Goal: Book appointment/travel/reservation

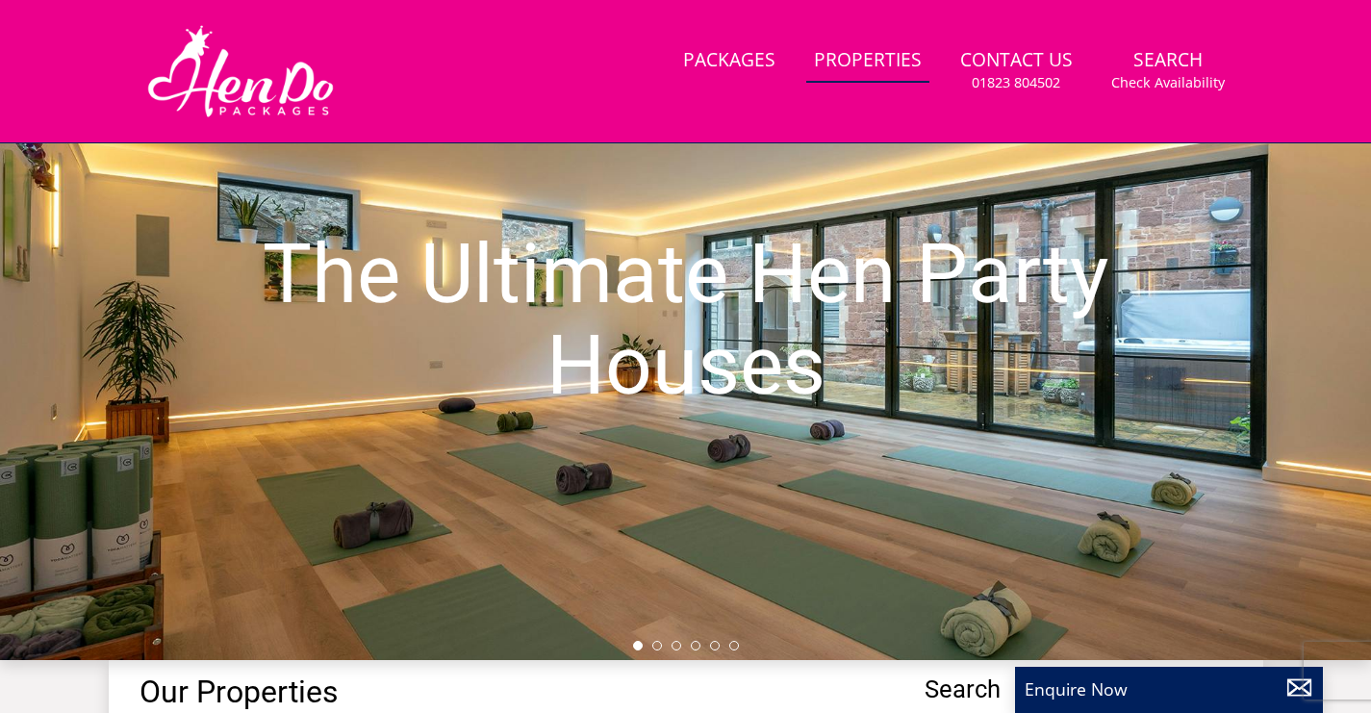
scroll to position [199, 0]
click at [844, 64] on link "Properties" at bounding box center [867, 60] width 123 height 43
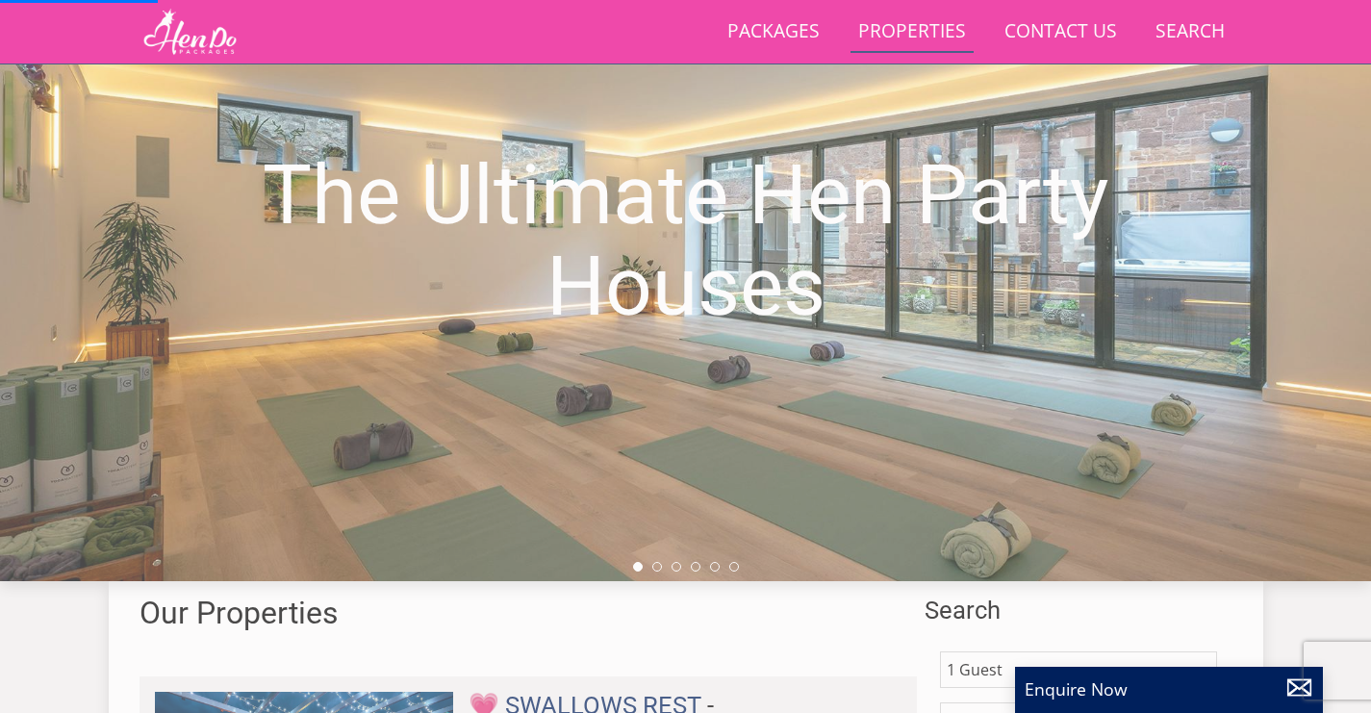
scroll to position [535, 0]
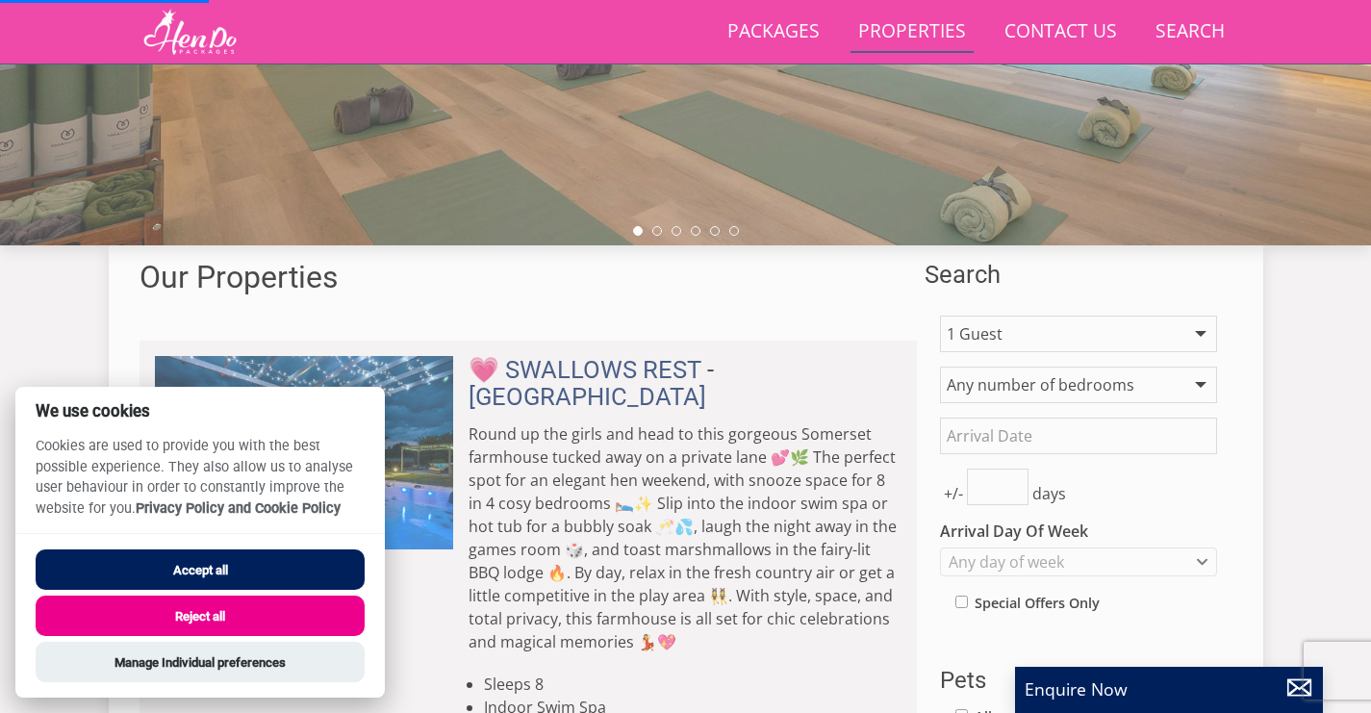
click at [331, 561] on button "Accept all" at bounding box center [200, 569] width 329 height 40
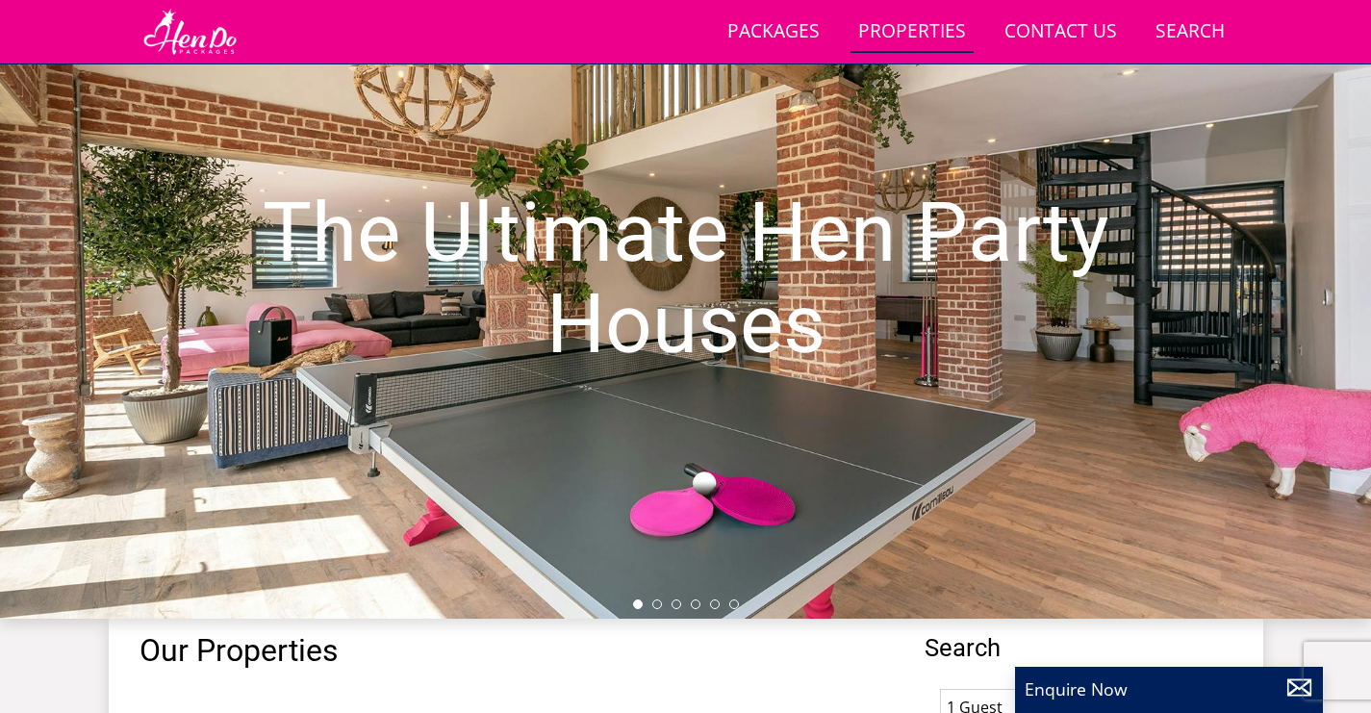
scroll to position [947, 0]
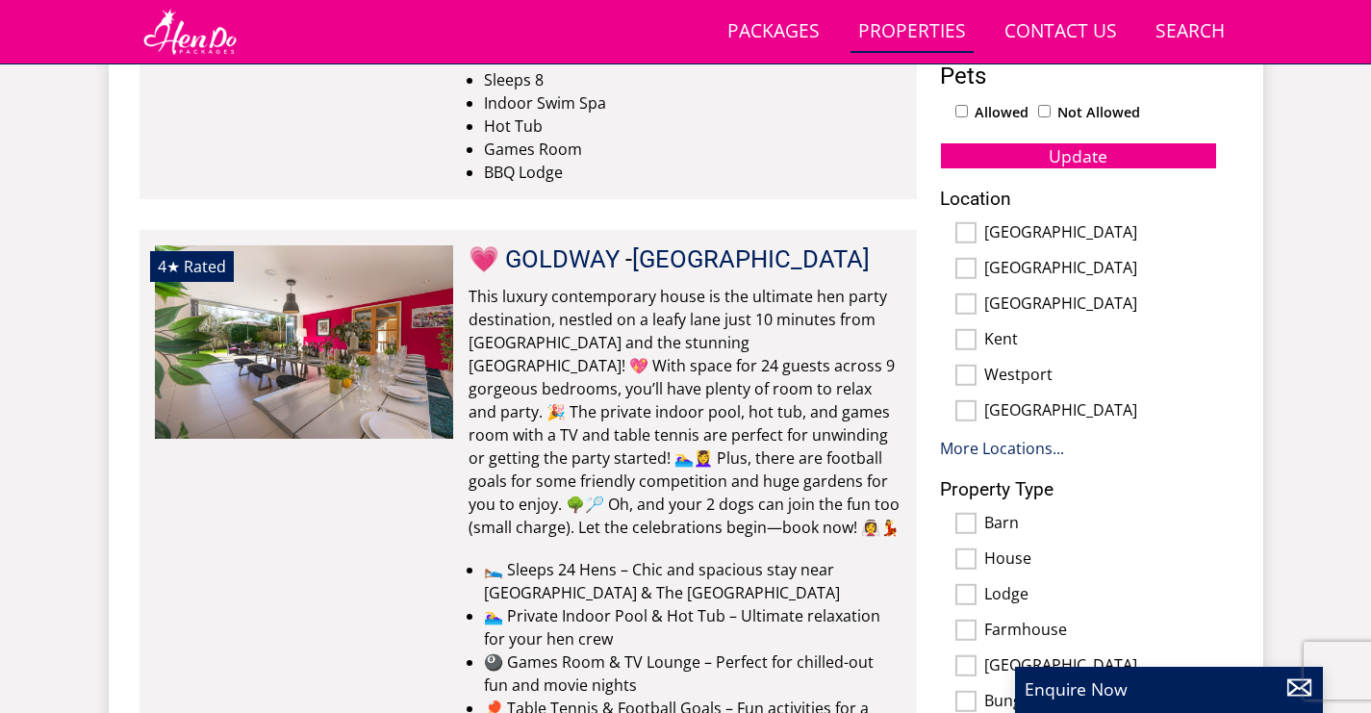
scroll to position [1215, 0]
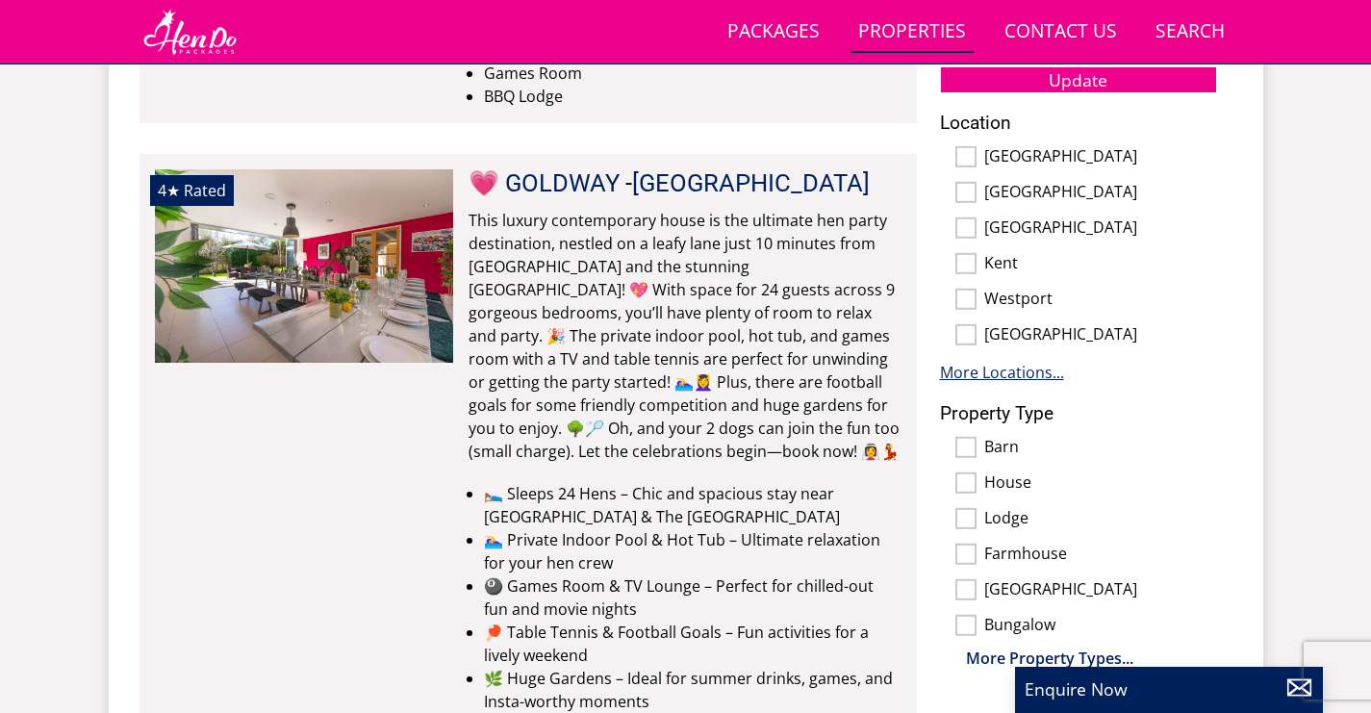
click at [1012, 375] on link "More Locations..." at bounding box center [1002, 372] width 124 height 21
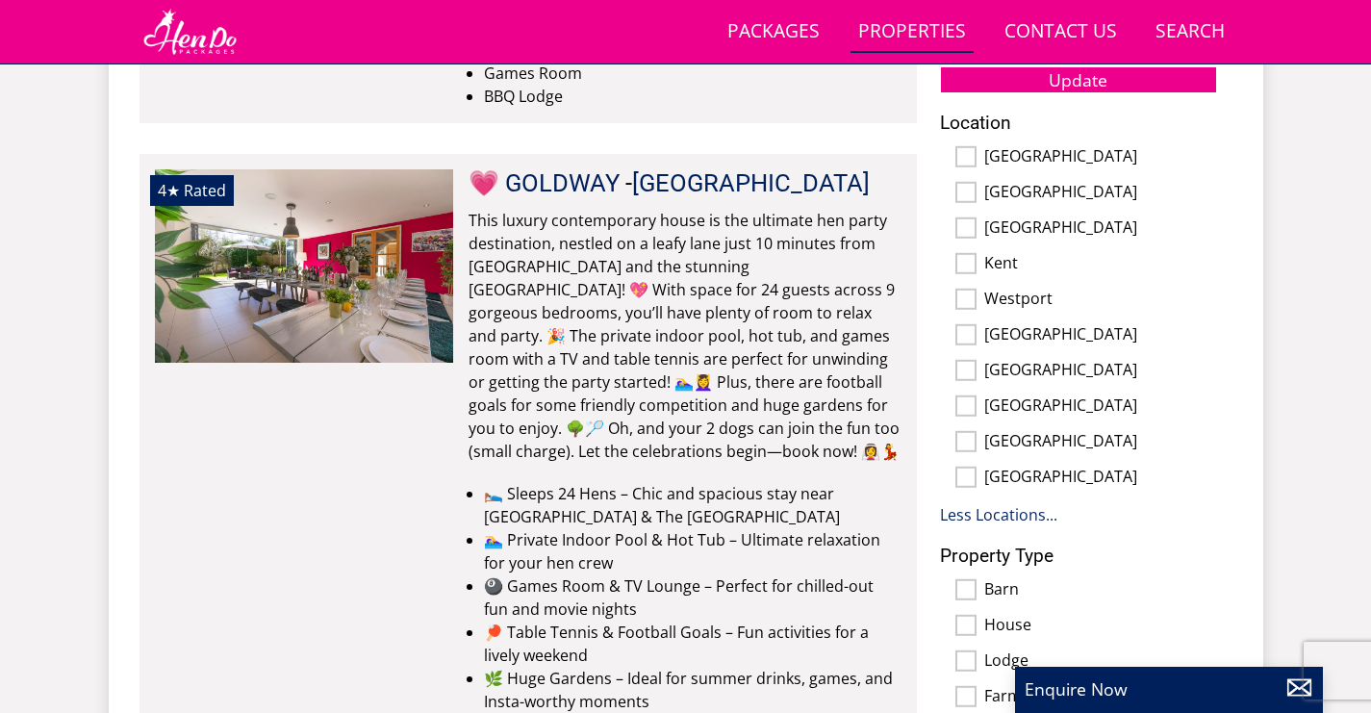
click at [1054, 479] on label "[GEOGRAPHIC_DATA]" at bounding box center [1100, 478] width 233 height 21
click at [977, 479] on input "[GEOGRAPHIC_DATA]" at bounding box center [965, 477] width 21 height 21
checkbox input "true"
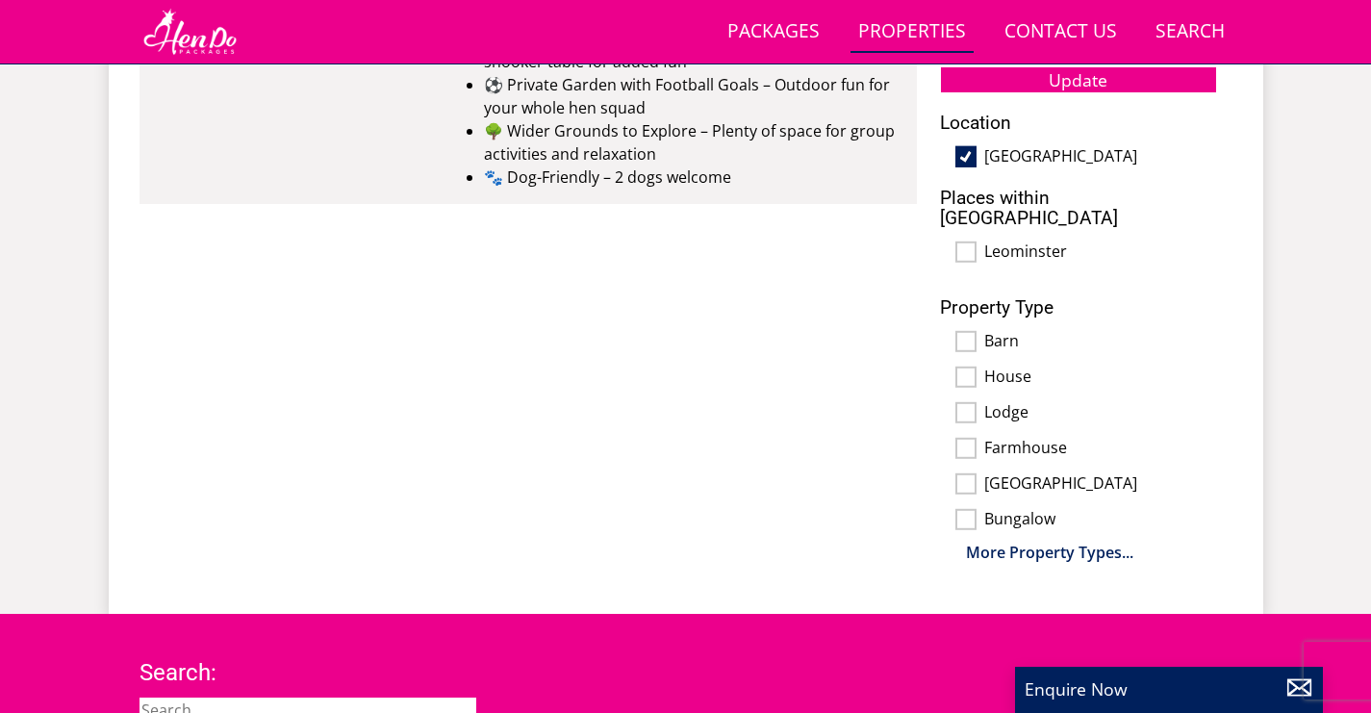
click at [969, 256] on div "1 Guest 2 Guests 3 Guests 4 Guests 5 Guests 6 Guests 7 Guests 8 Guests 9 Guests…" at bounding box center [1079, 92] width 308 height 944
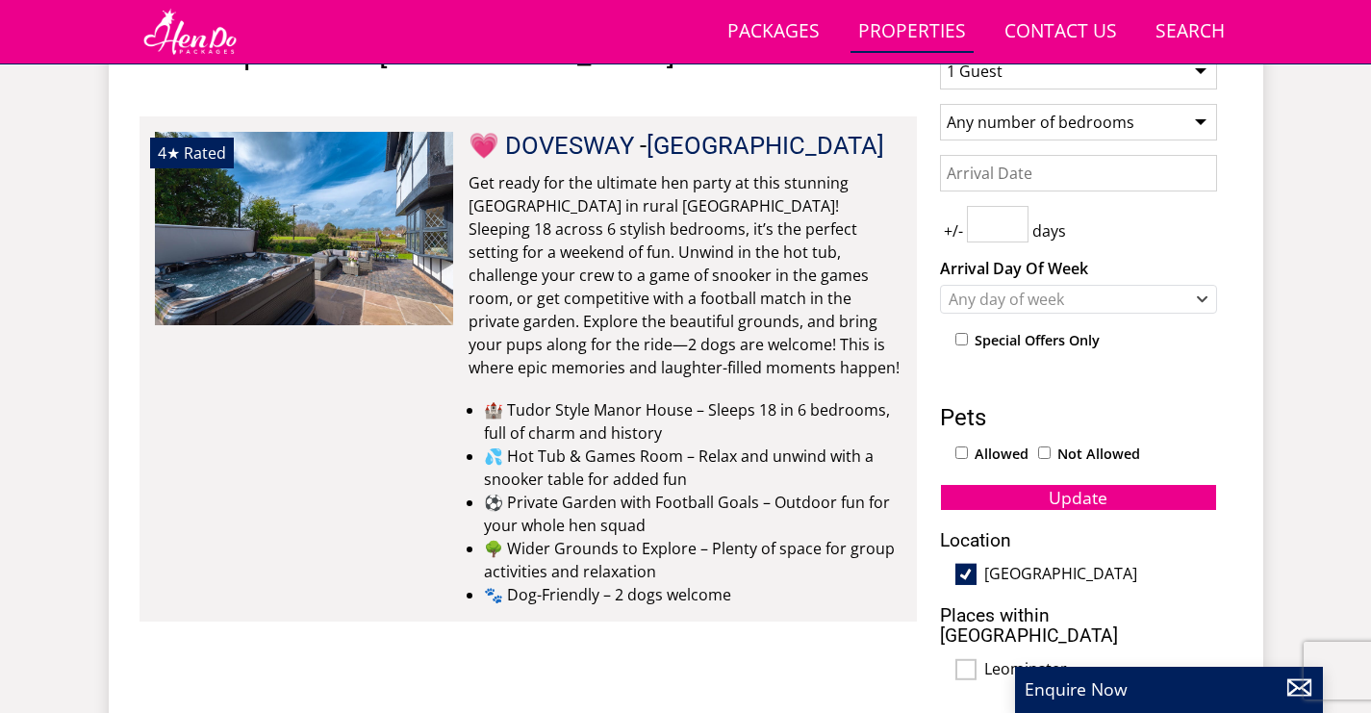
scroll to position [799, 0]
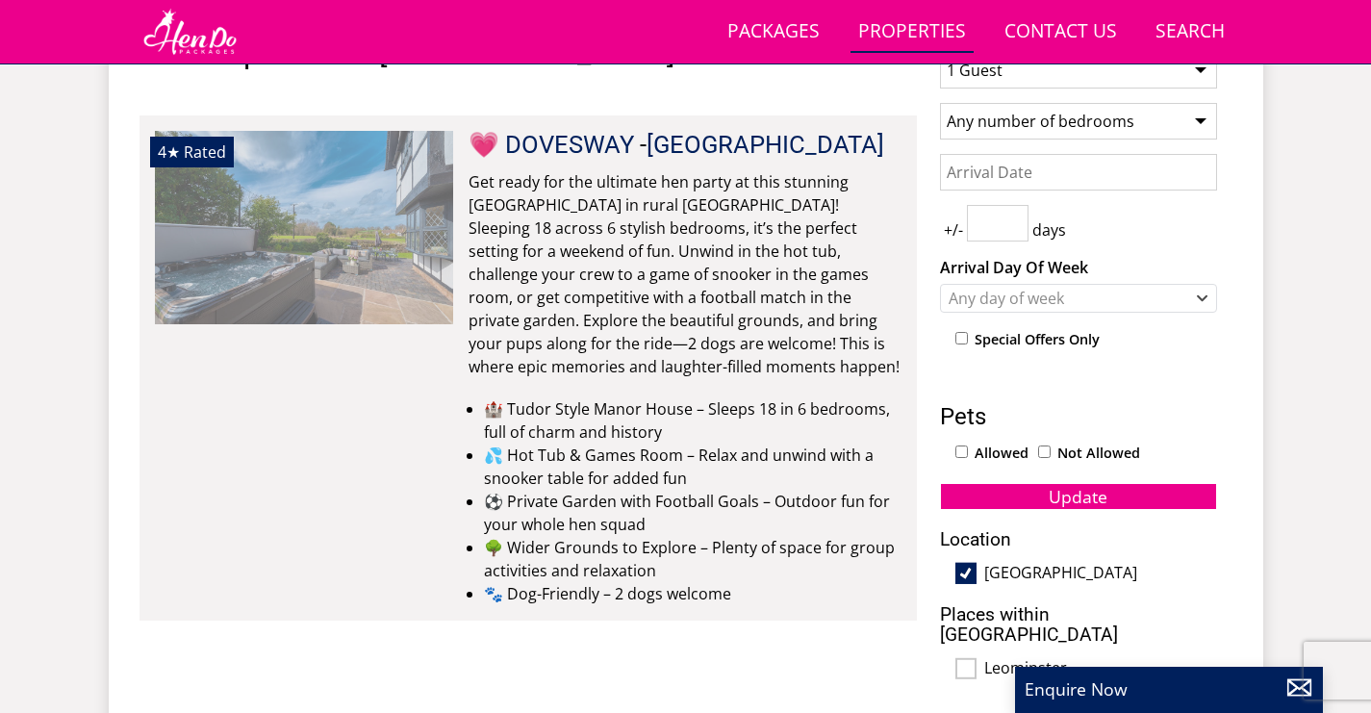
click at [366, 216] on img at bounding box center [304, 227] width 298 height 192
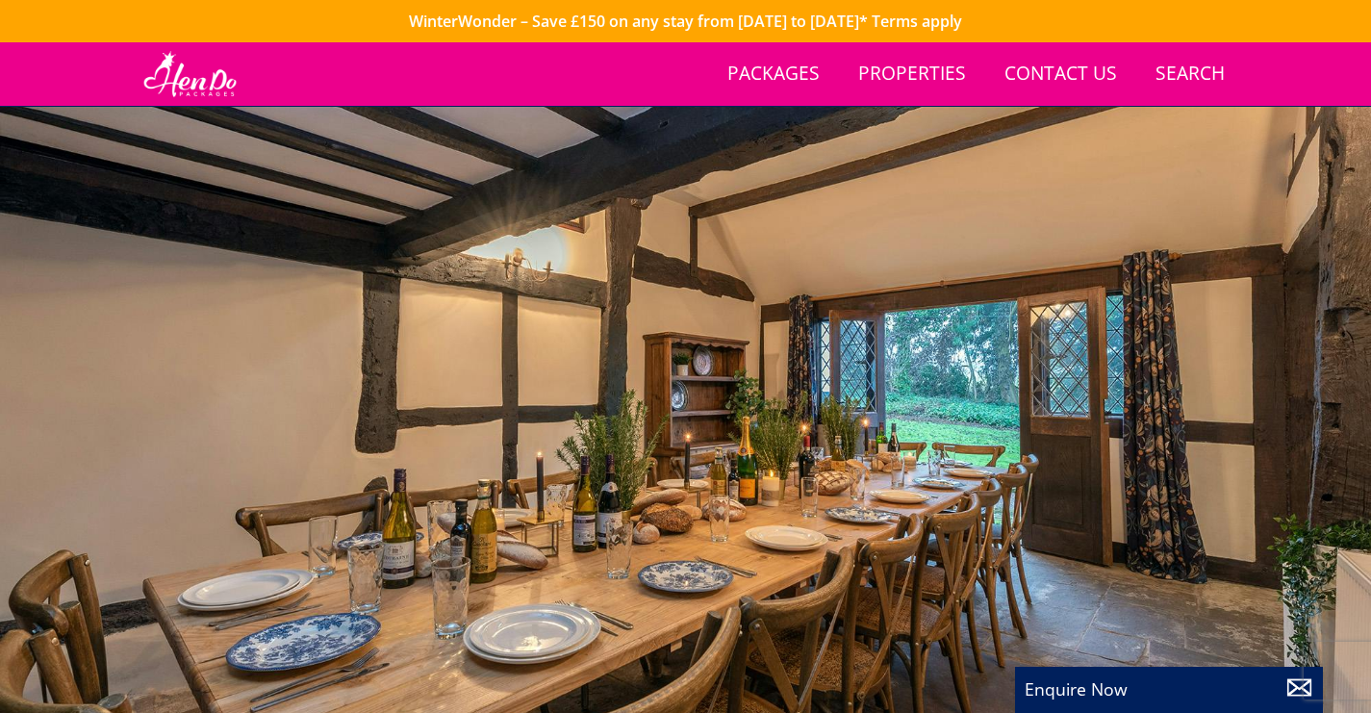
scroll to position [100, 0]
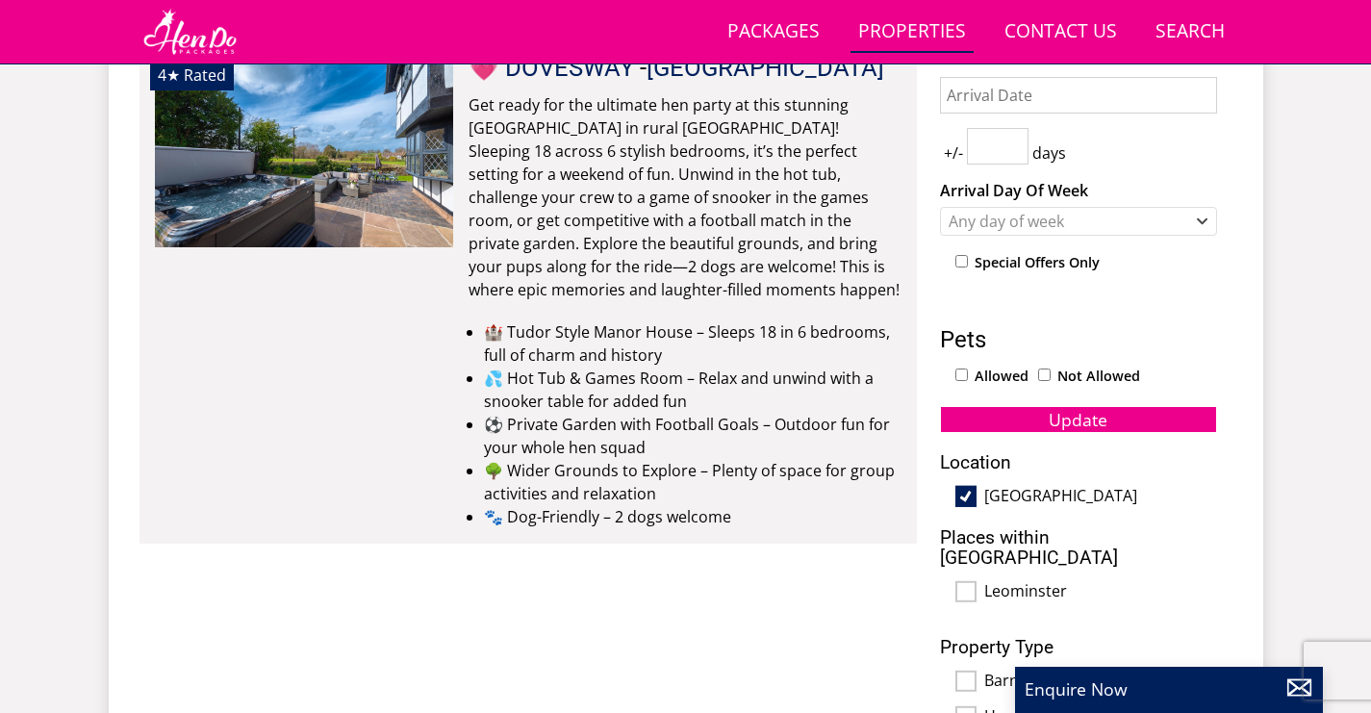
scroll to position [1218, 0]
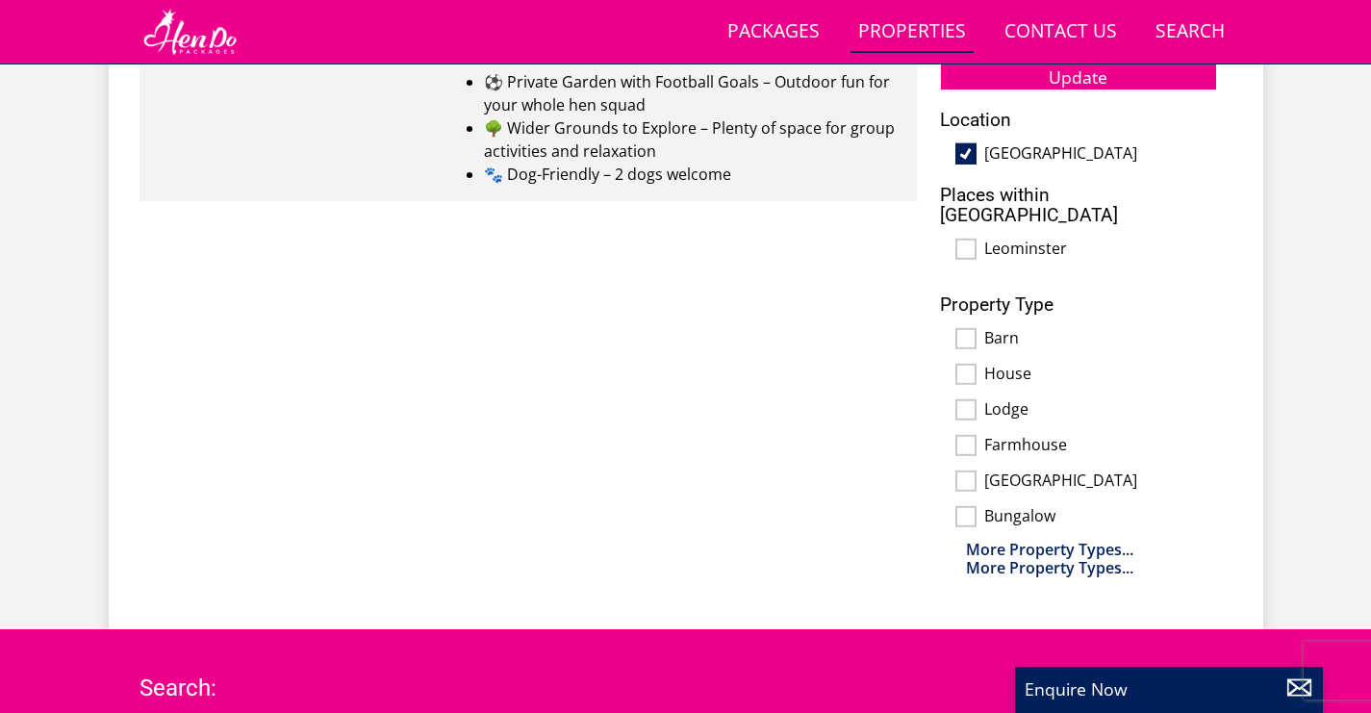
click at [1048, 158] on label "[GEOGRAPHIC_DATA]" at bounding box center [1100, 154] width 233 height 21
click at [977, 158] on input "[GEOGRAPHIC_DATA]" at bounding box center [965, 153] width 21 height 21
checkbox input "false"
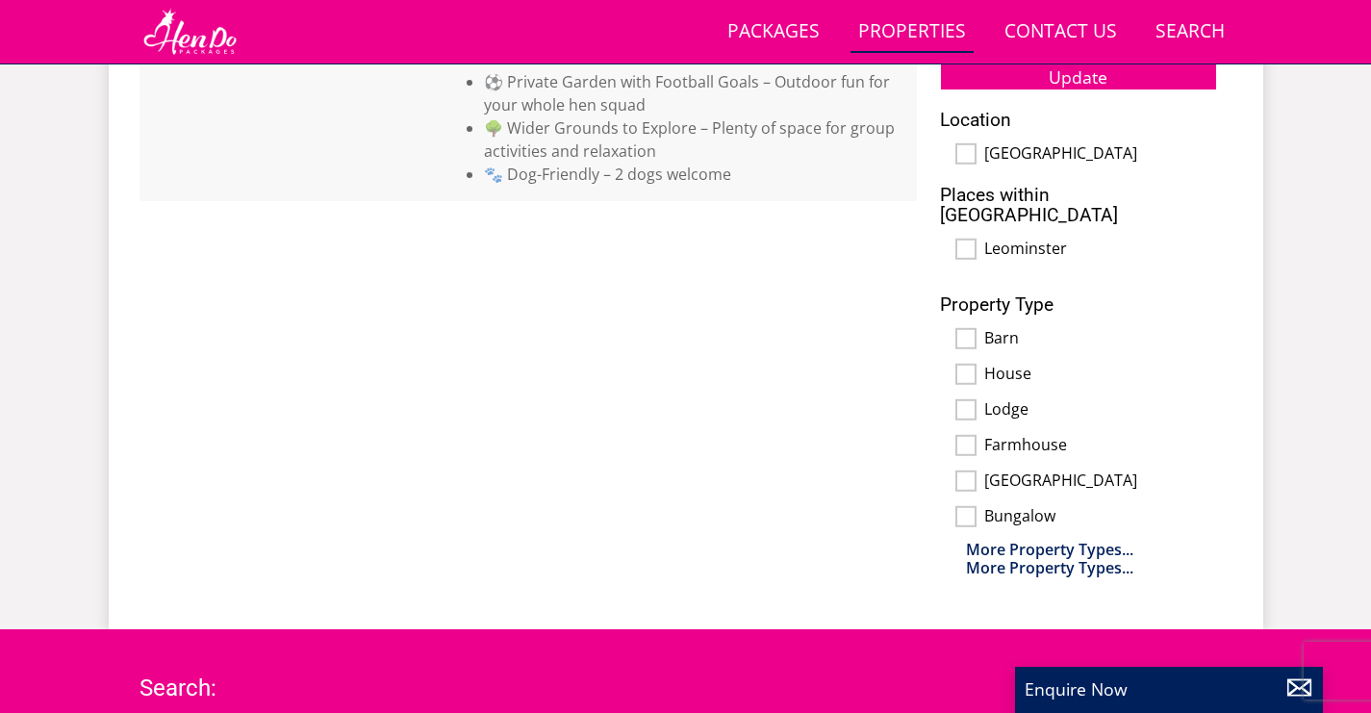
scroll to position [1104, 0]
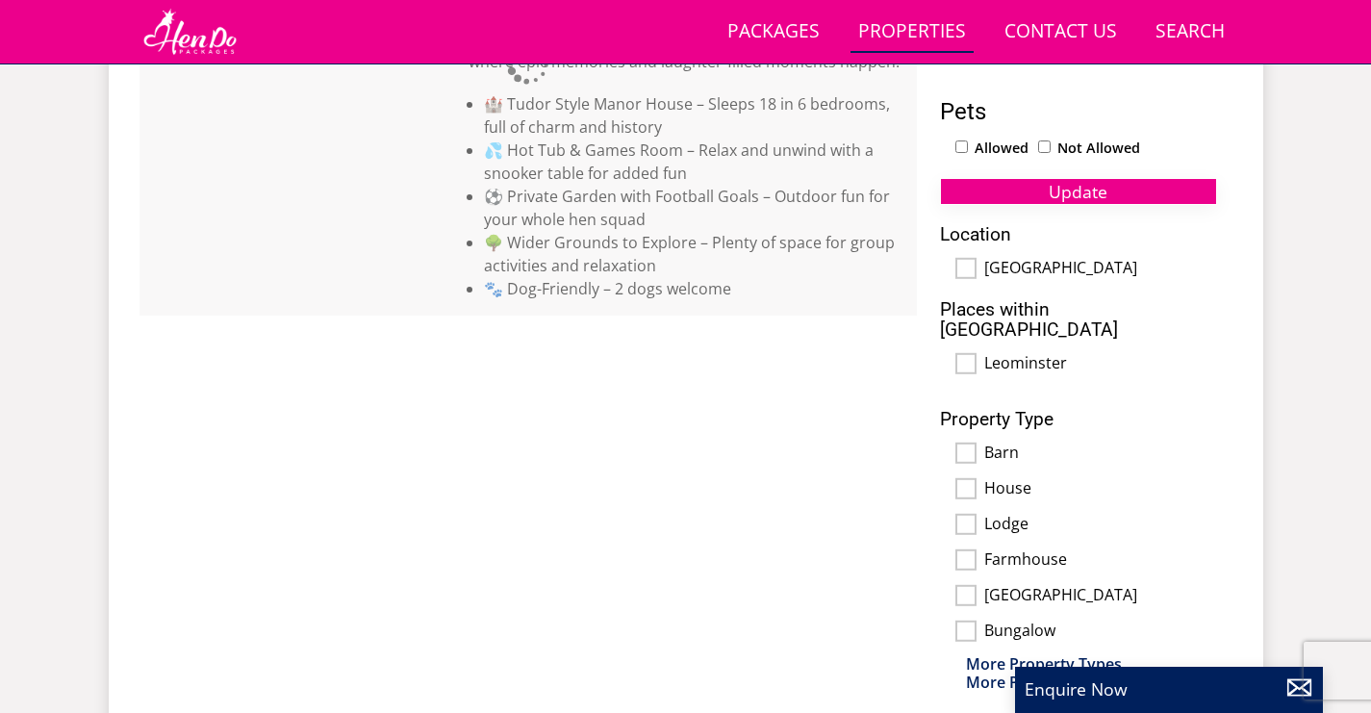
click at [1139, 185] on button "Update" at bounding box center [1078, 191] width 277 height 27
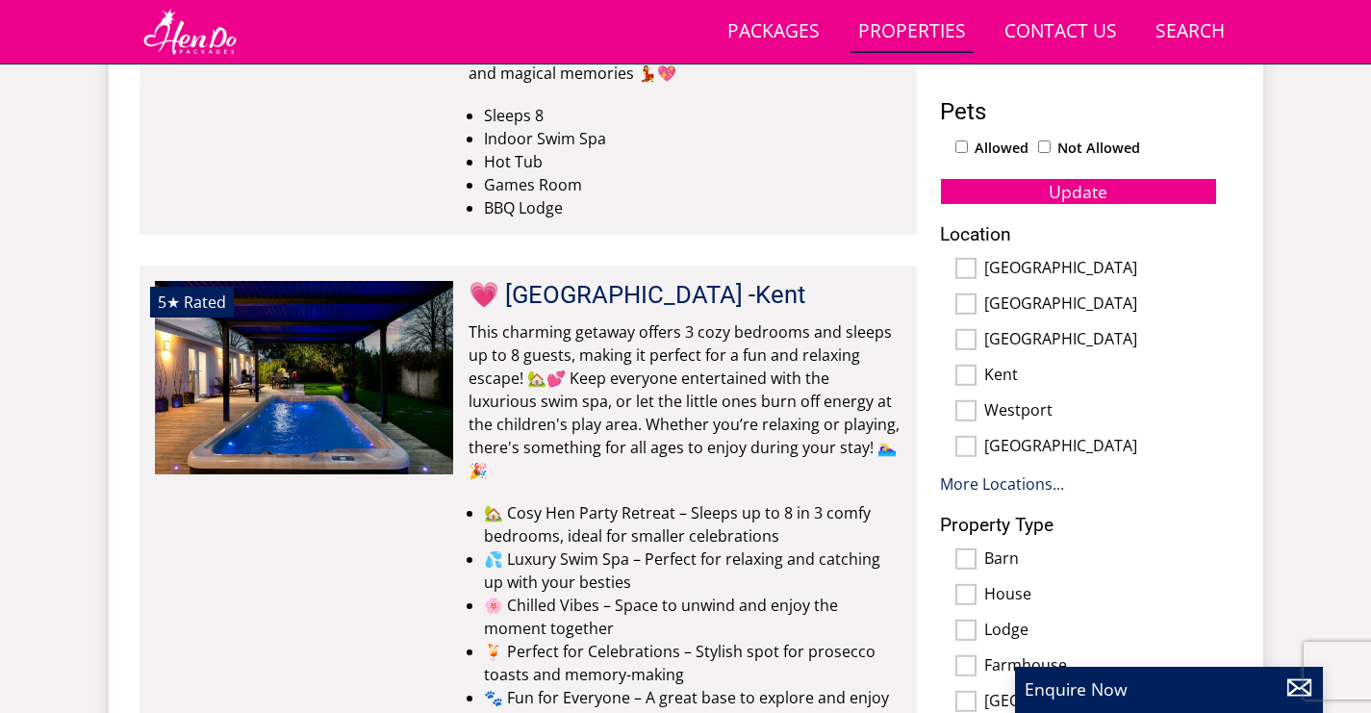
click at [1008, 375] on label "Kent" at bounding box center [1100, 376] width 233 height 21
click at [977, 375] on input "Kent" at bounding box center [965, 375] width 21 height 21
checkbox input "true"
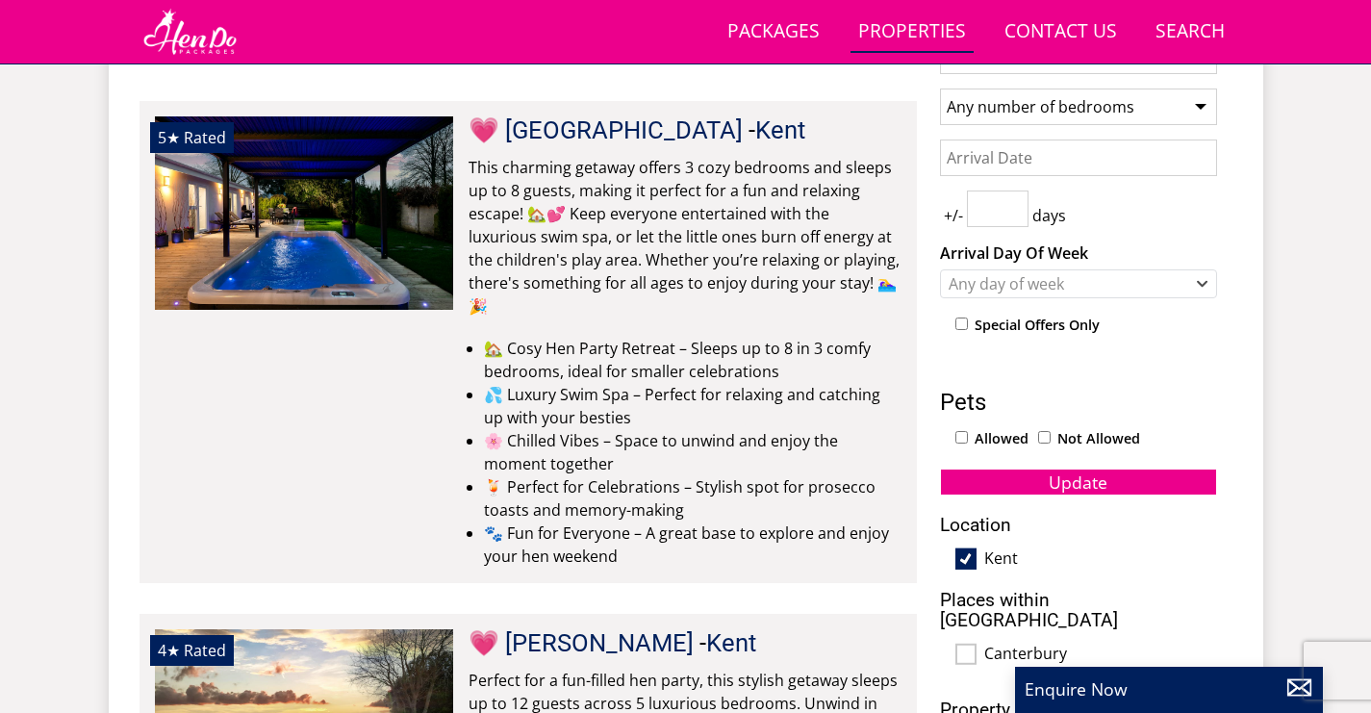
scroll to position [818, 0]
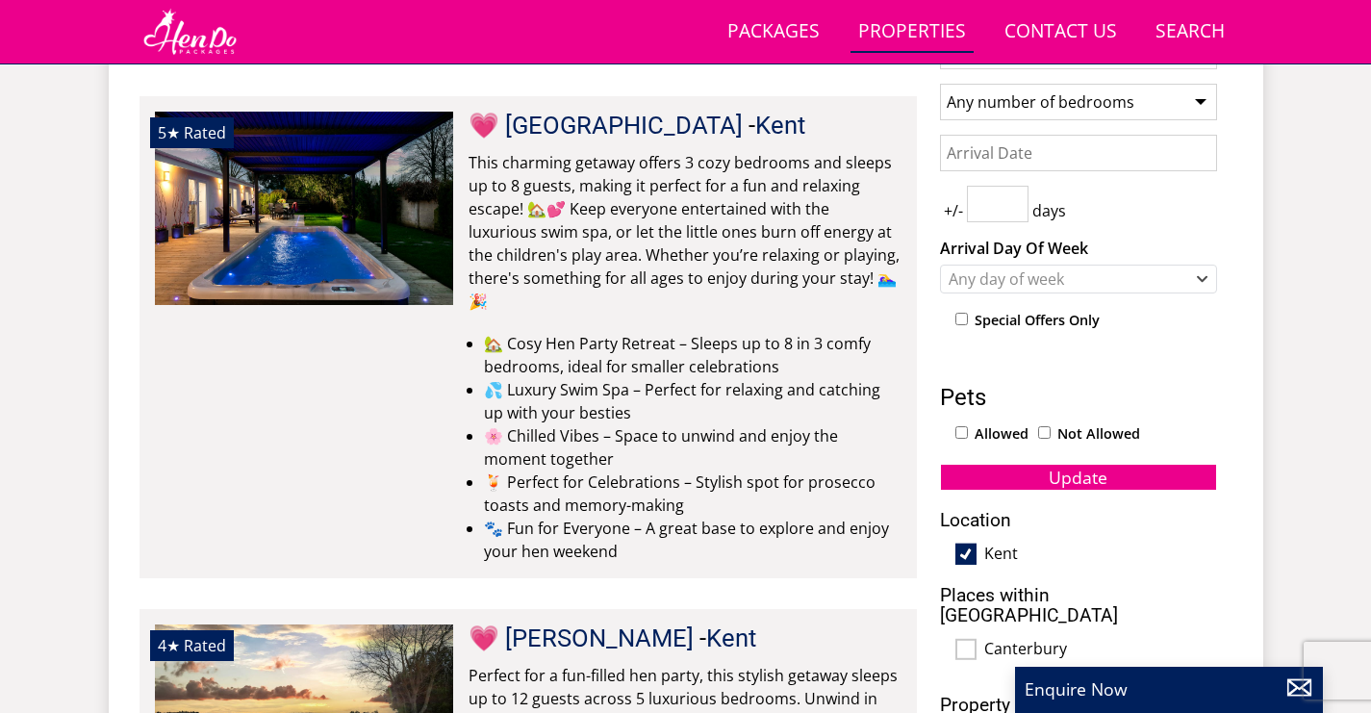
click at [1000, 558] on label "Kent" at bounding box center [1100, 555] width 233 height 21
click at [977, 558] on input "Kent" at bounding box center [965, 554] width 21 height 21
checkbox input "false"
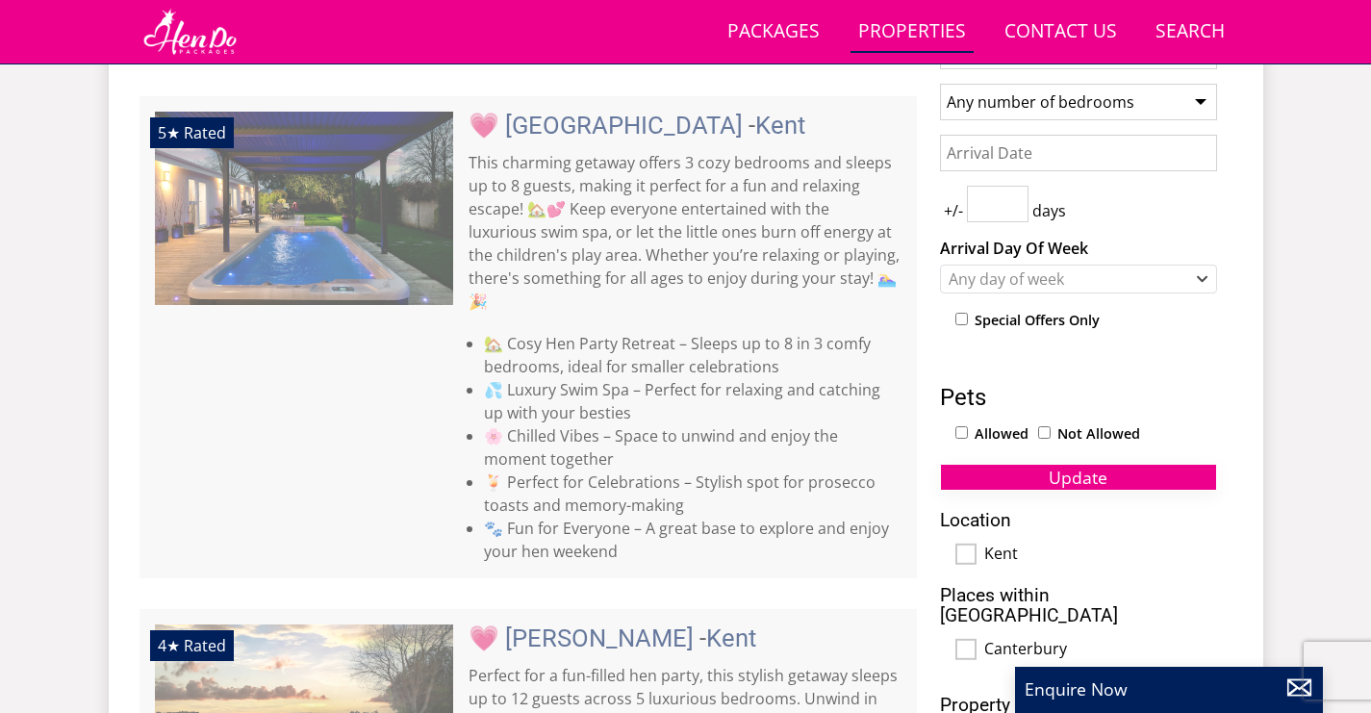
click at [1126, 468] on button "Update" at bounding box center [1078, 477] width 277 height 27
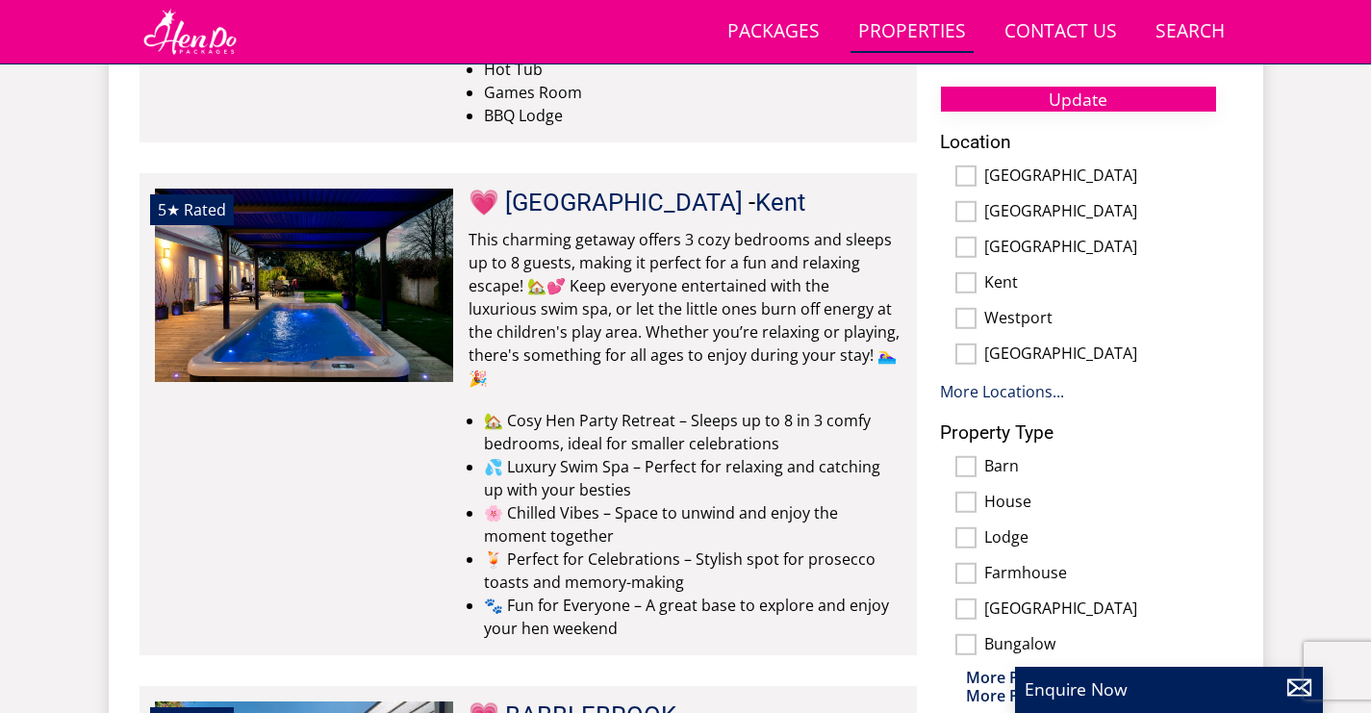
scroll to position [1205, 0]
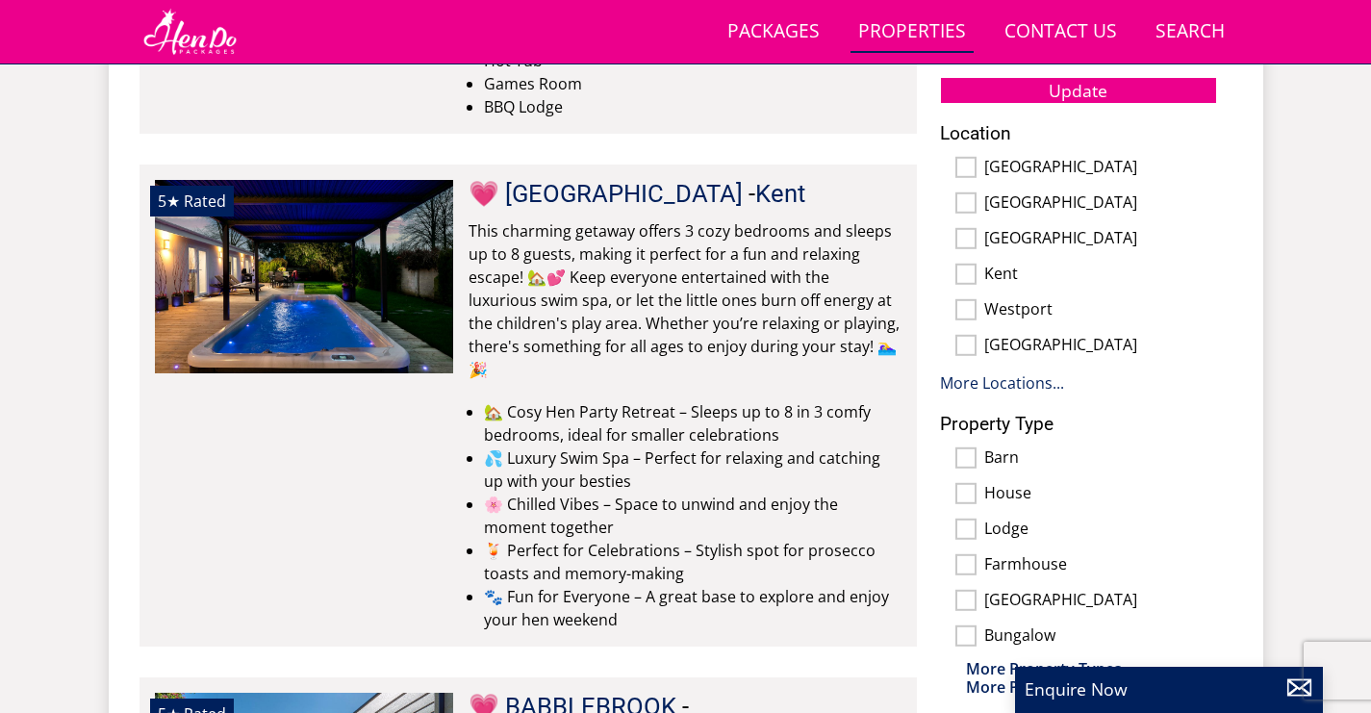
click at [1026, 394] on div "Location [GEOGRAPHIC_DATA] [GEOGRAPHIC_DATA] [GEOGRAPHIC_DATA][PERSON_NAME][GEO…" at bounding box center [1078, 258] width 277 height 271
click at [1006, 343] on label "[GEOGRAPHIC_DATA]" at bounding box center [1100, 346] width 233 height 21
click at [977, 343] on input "[GEOGRAPHIC_DATA]" at bounding box center [965, 345] width 21 height 21
checkbox input "true"
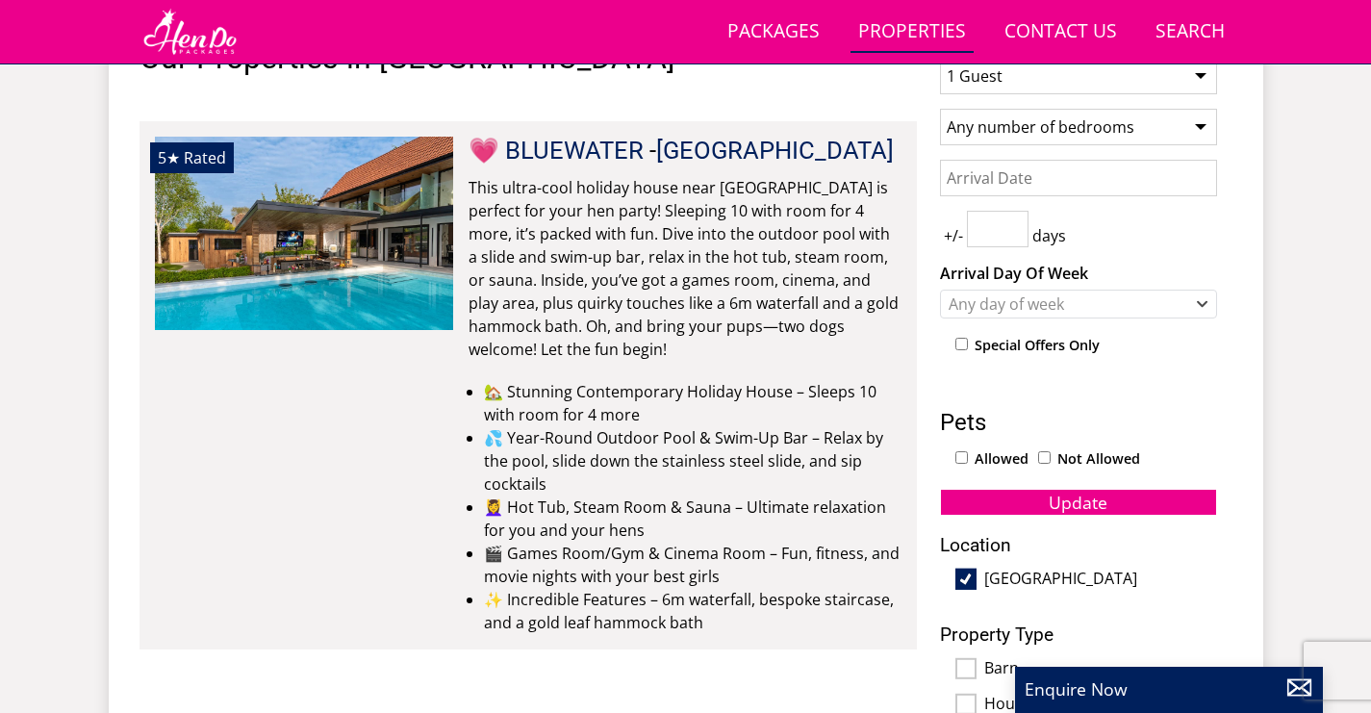
scroll to position [795, 0]
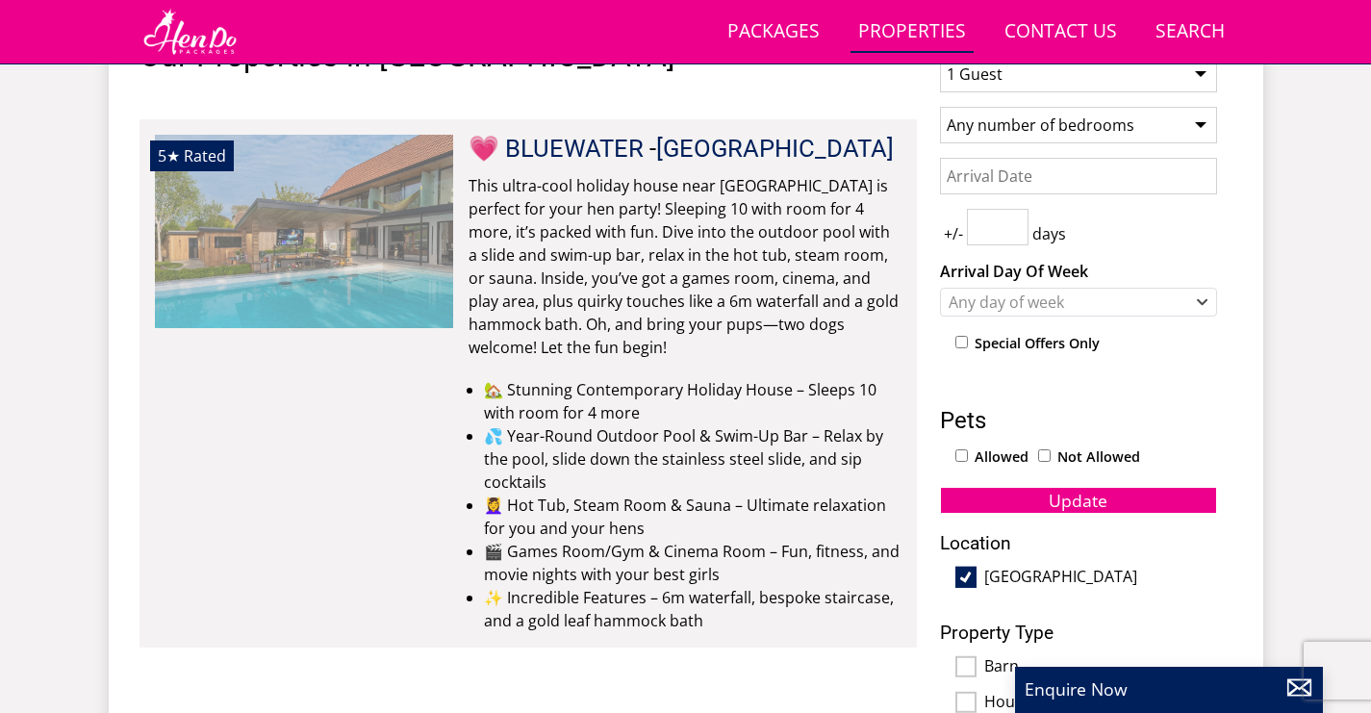
click at [319, 233] on img at bounding box center [304, 231] width 298 height 192
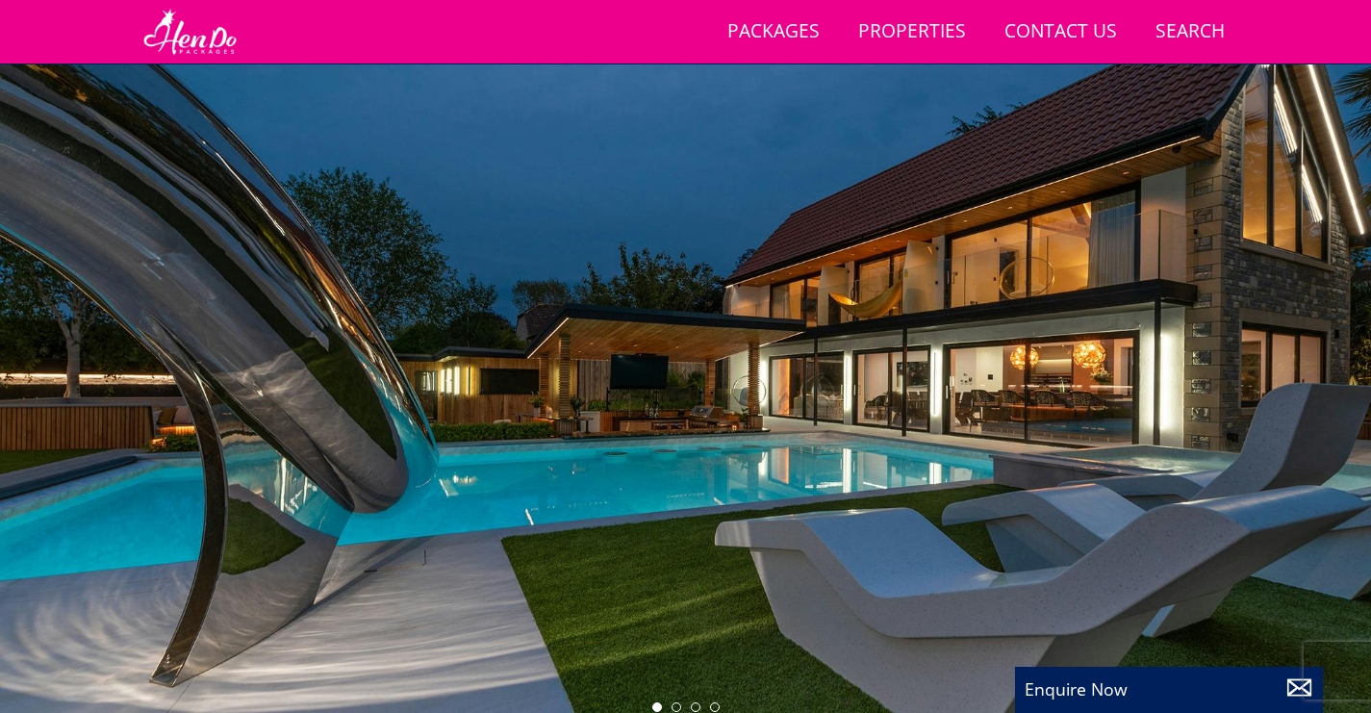
scroll to position [60, 0]
click at [676, 709] on li at bounding box center [677, 706] width 10 height 10
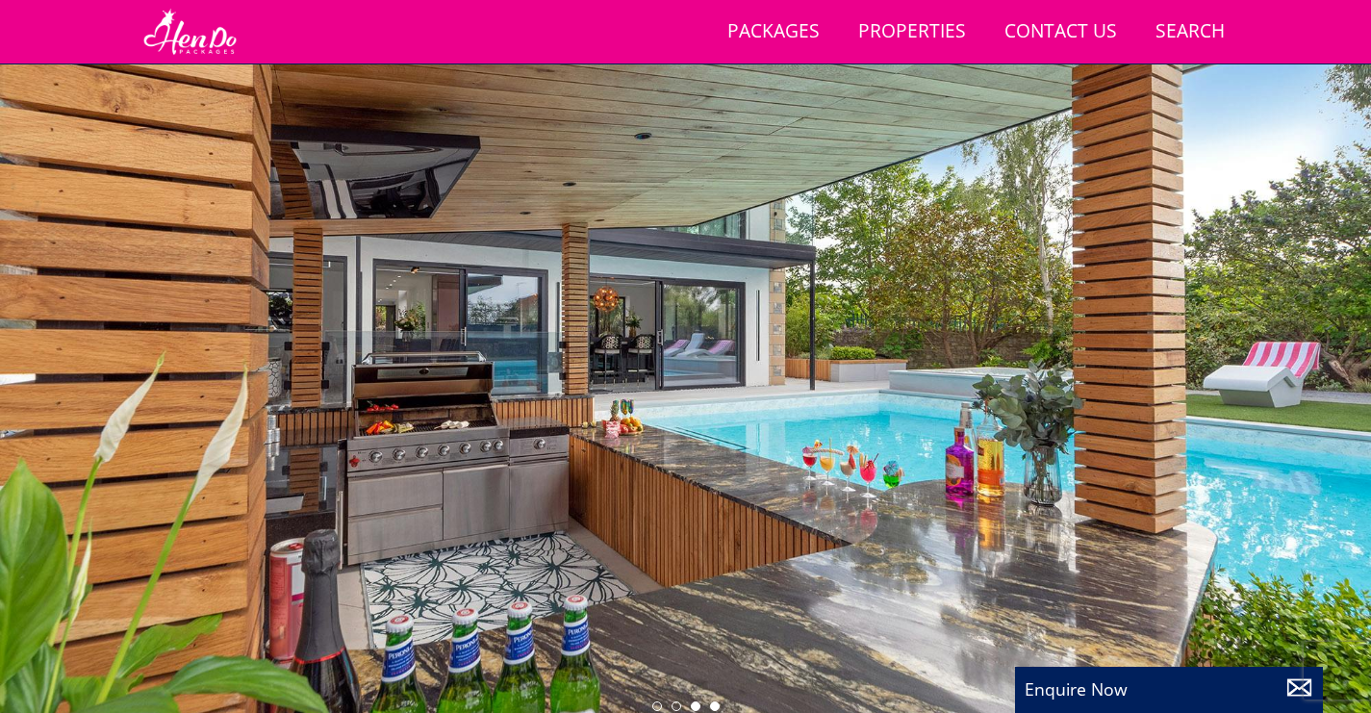
click at [717, 708] on li at bounding box center [715, 706] width 10 height 10
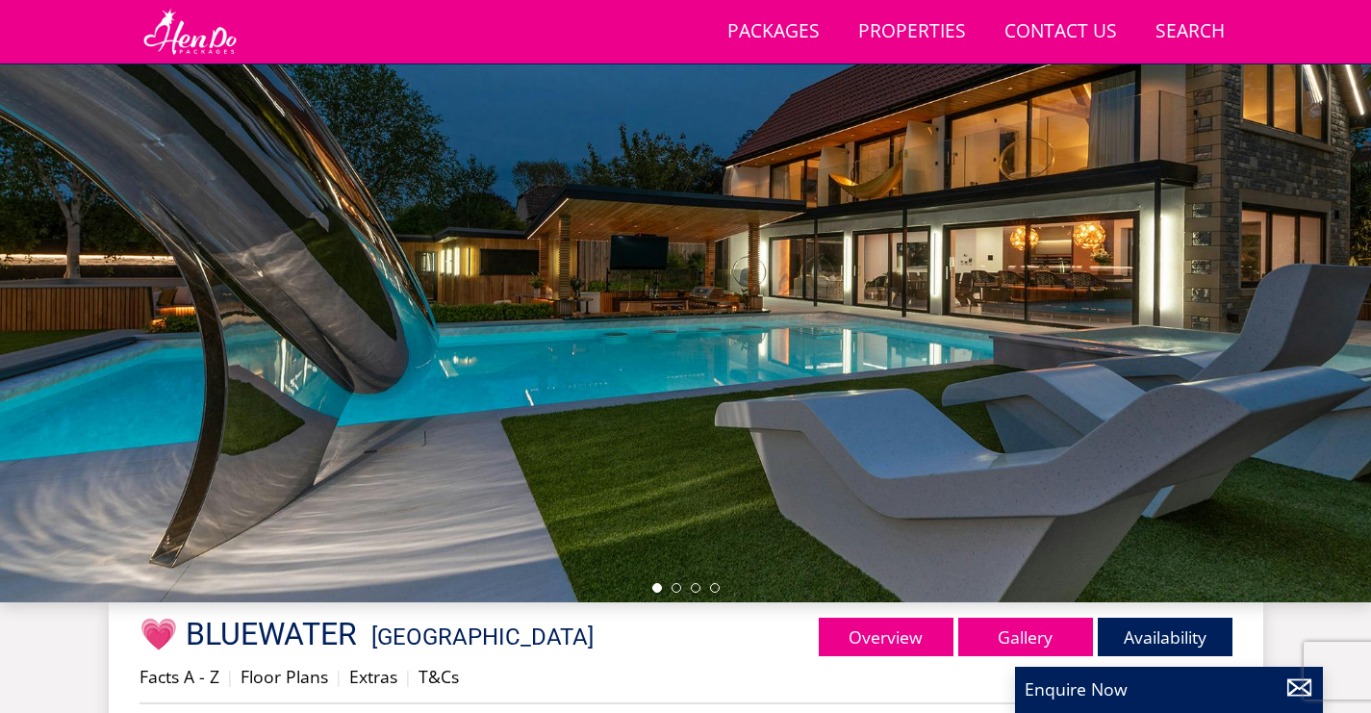
scroll to position [176, 0]
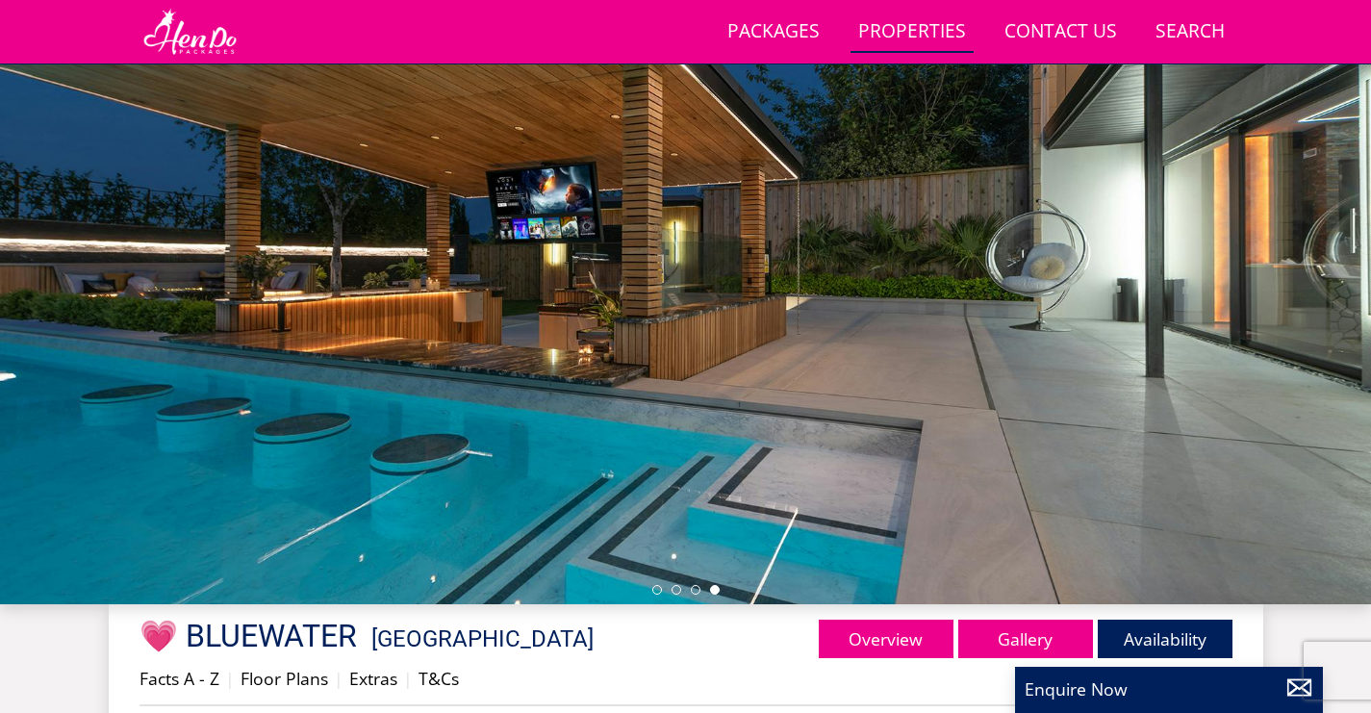
click at [942, 22] on link "Properties" at bounding box center [912, 32] width 123 height 43
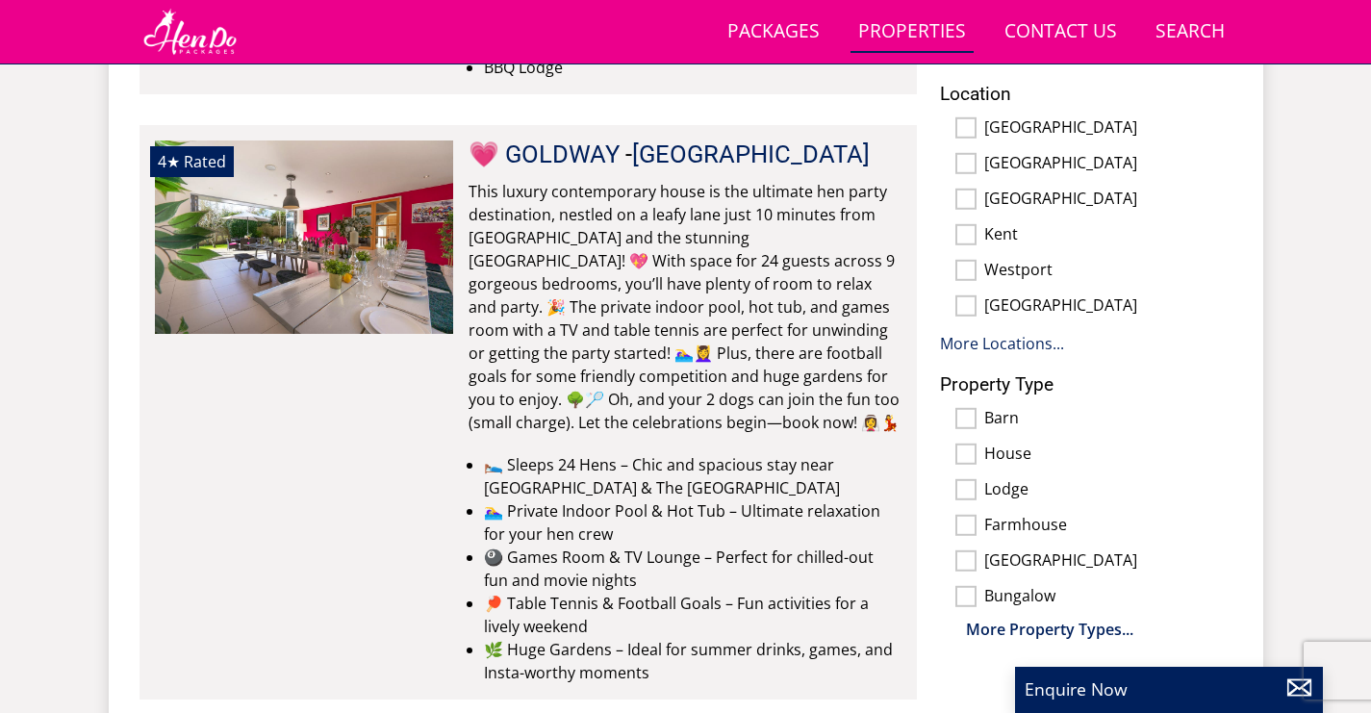
scroll to position [1245, 0]
click at [1006, 332] on link "More Locations..." at bounding box center [1002, 342] width 124 height 21
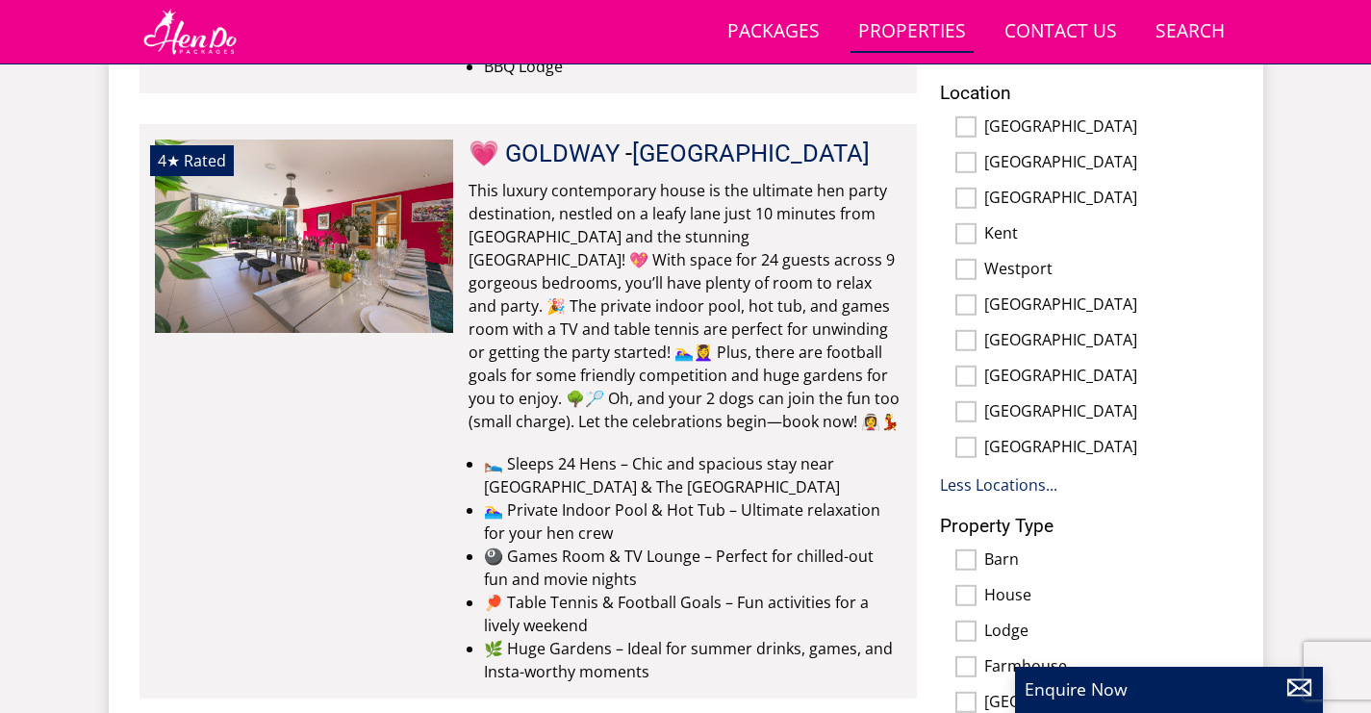
click at [966, 224] on input "Kent" at bounding box center [965, 233] width 21 height 21
checkbox input "true"
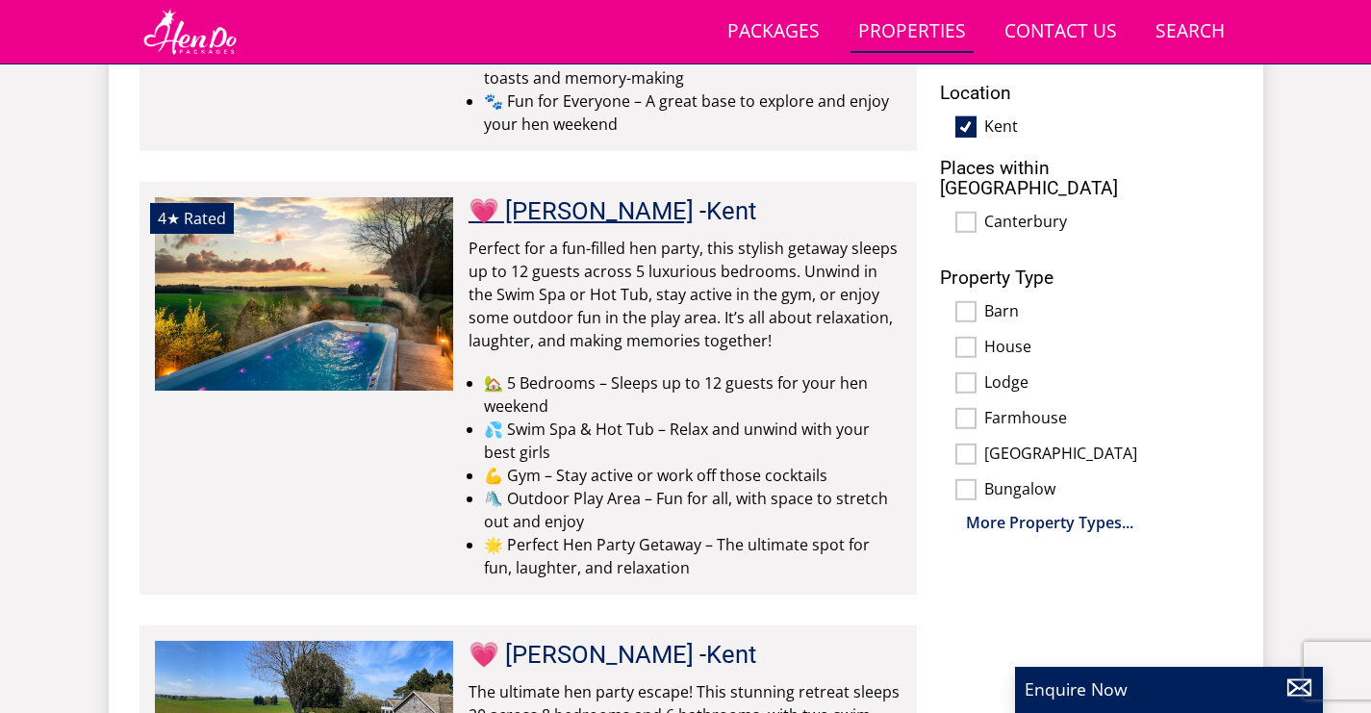
click at [529, 214] on link "💗 [PERSON_NAME]" at bounding box center [581, 210] width 225 height 29
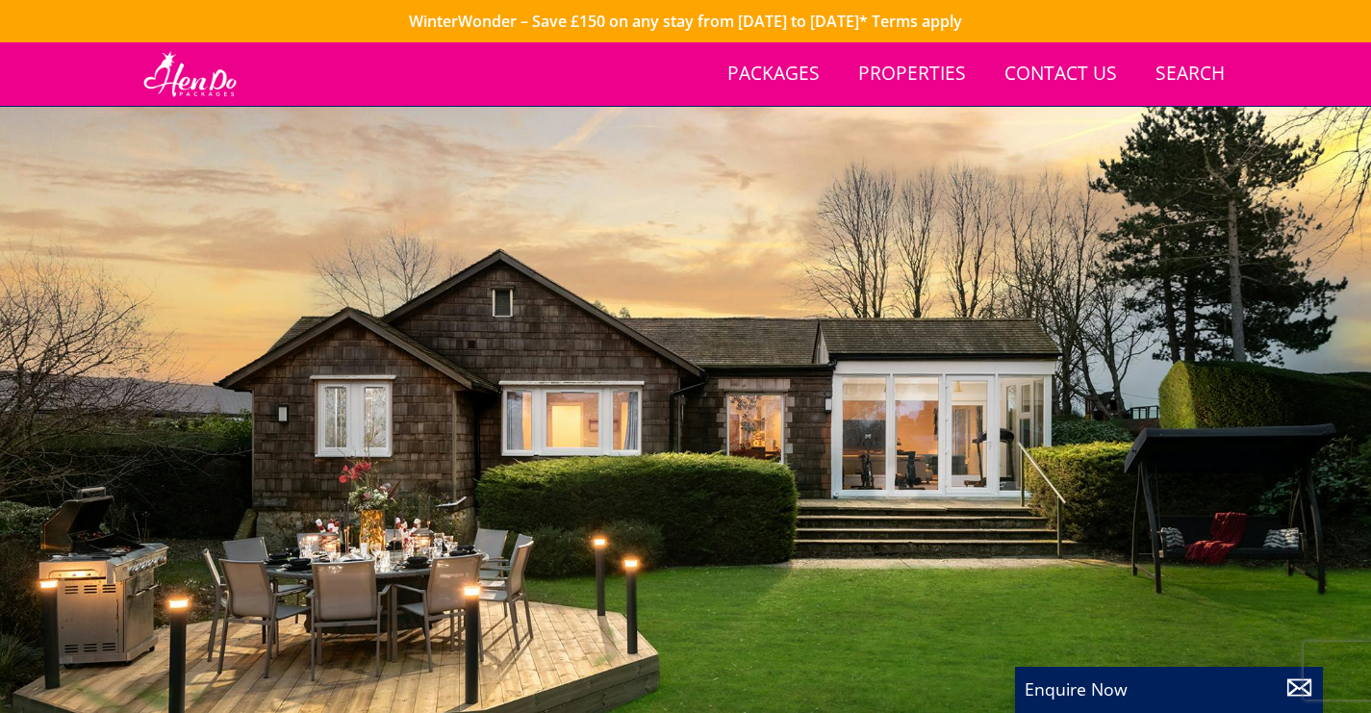
scroll to position [173, 0]
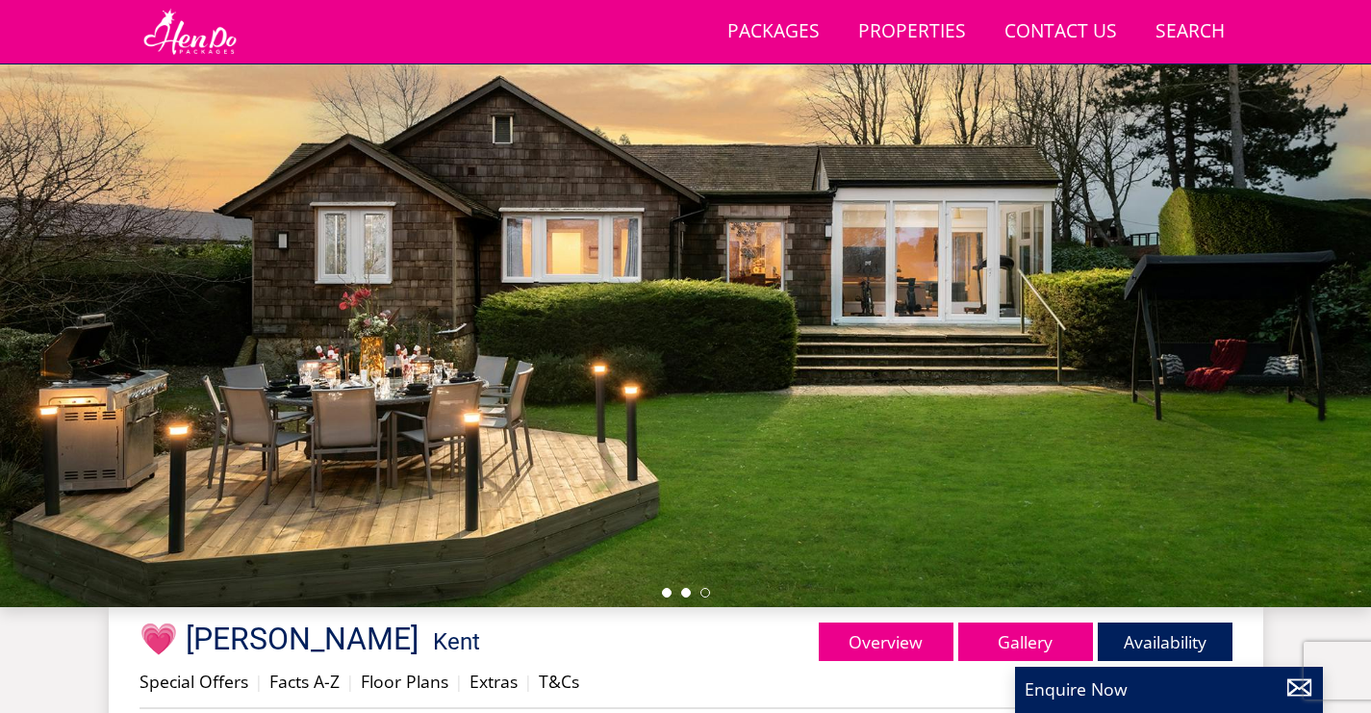
click at [689, 594] on li at bounding box center [686, 593] width 10 height 10
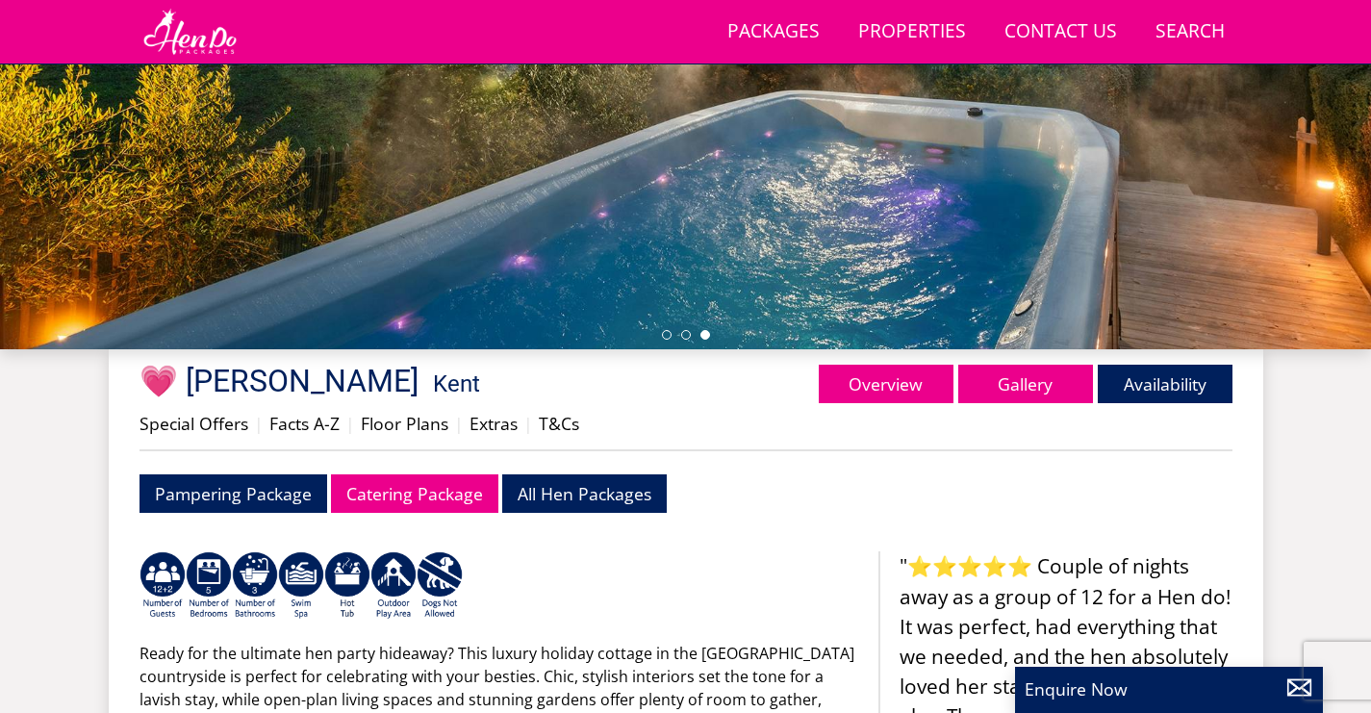
scroll to position [432, 0]
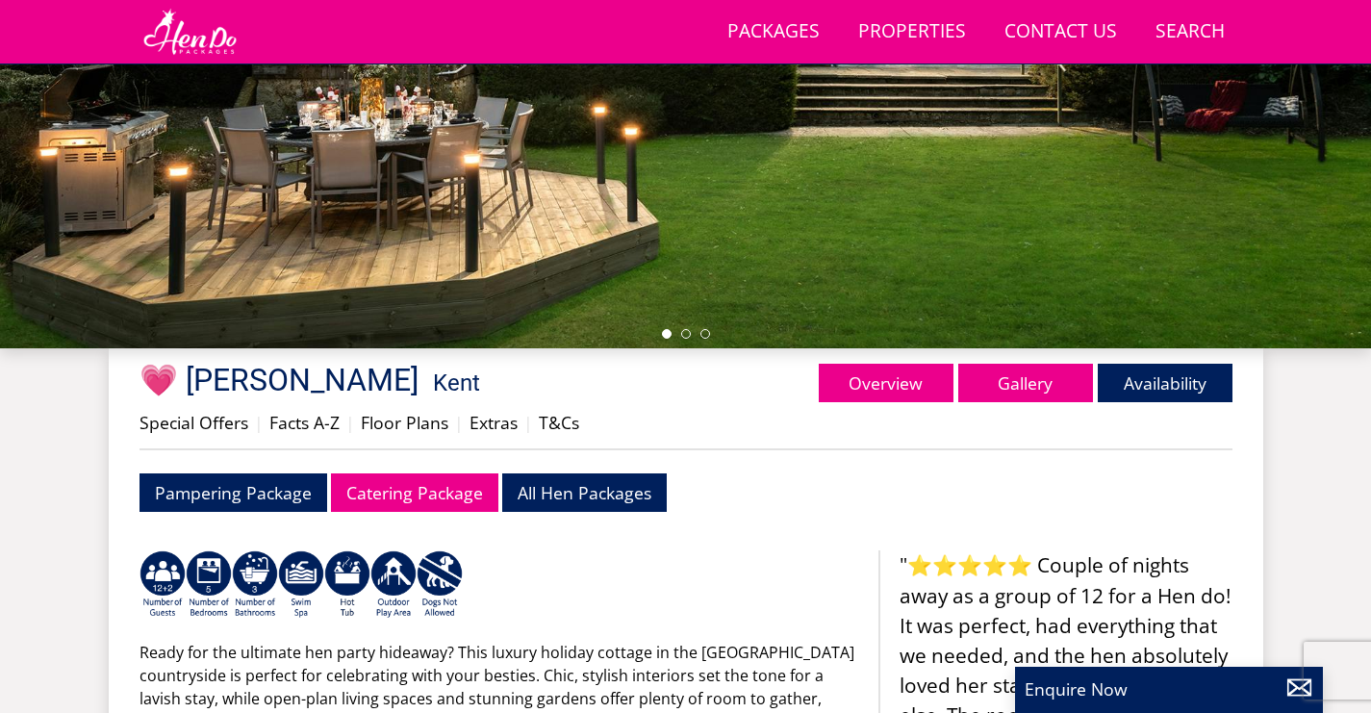
click at [690, 339] on div at bounding box center [685, 12] width 1371 height 674
click at [687, 339] on div at bounding box center [685, 12] width 1371 height 674
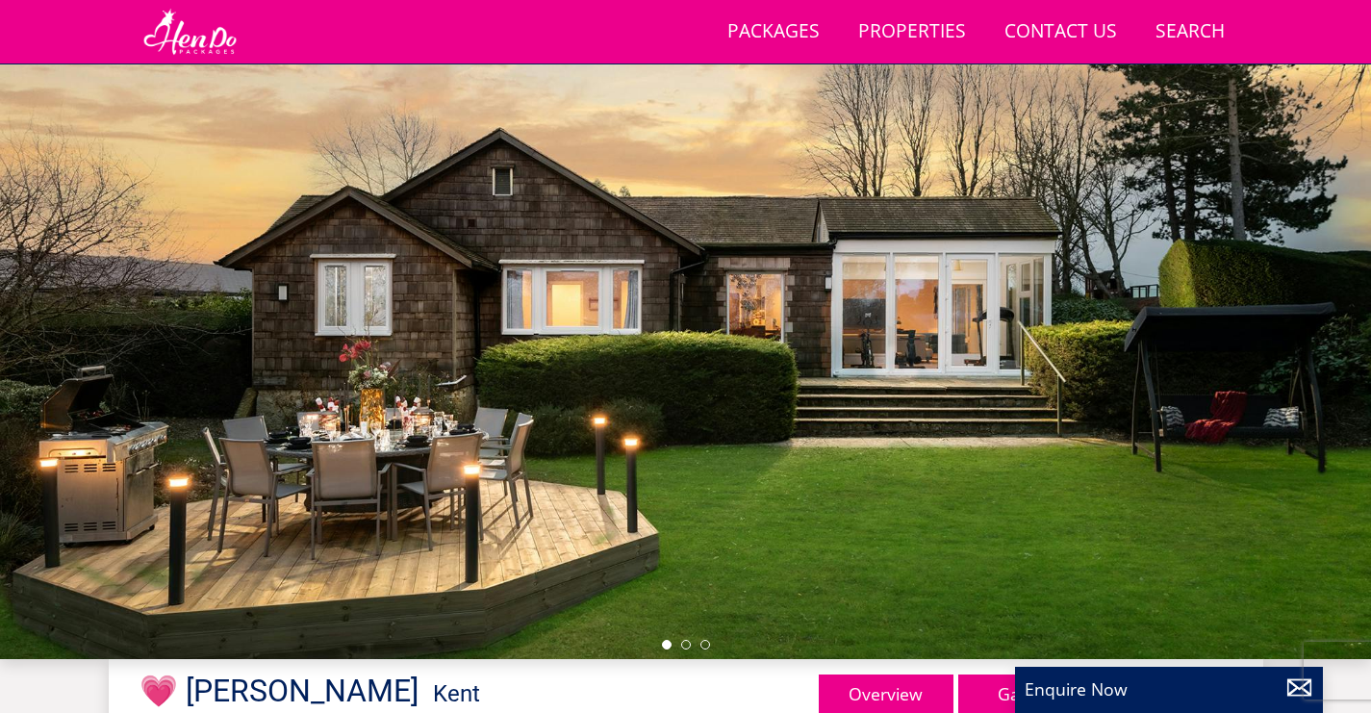
scroll to position [118, 0]
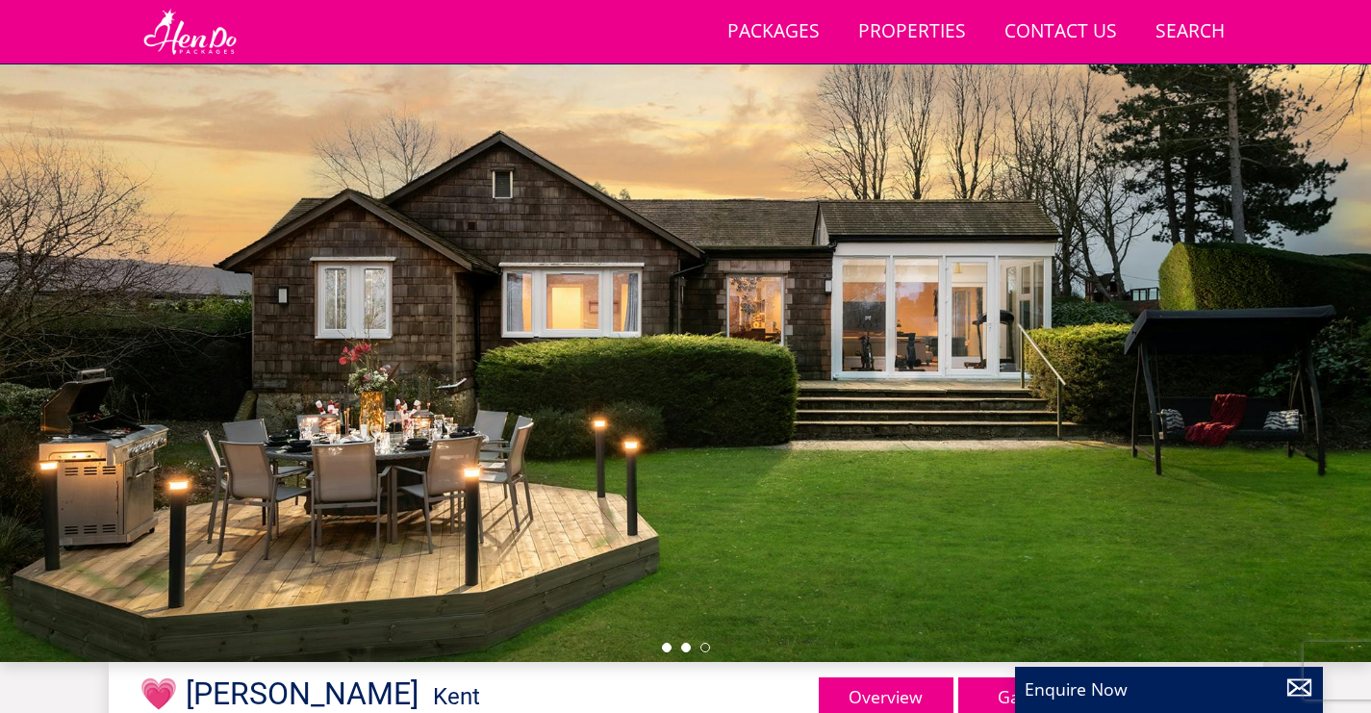
click at [687, 645] on li at bounding box center [686, 648] width 10 height 10
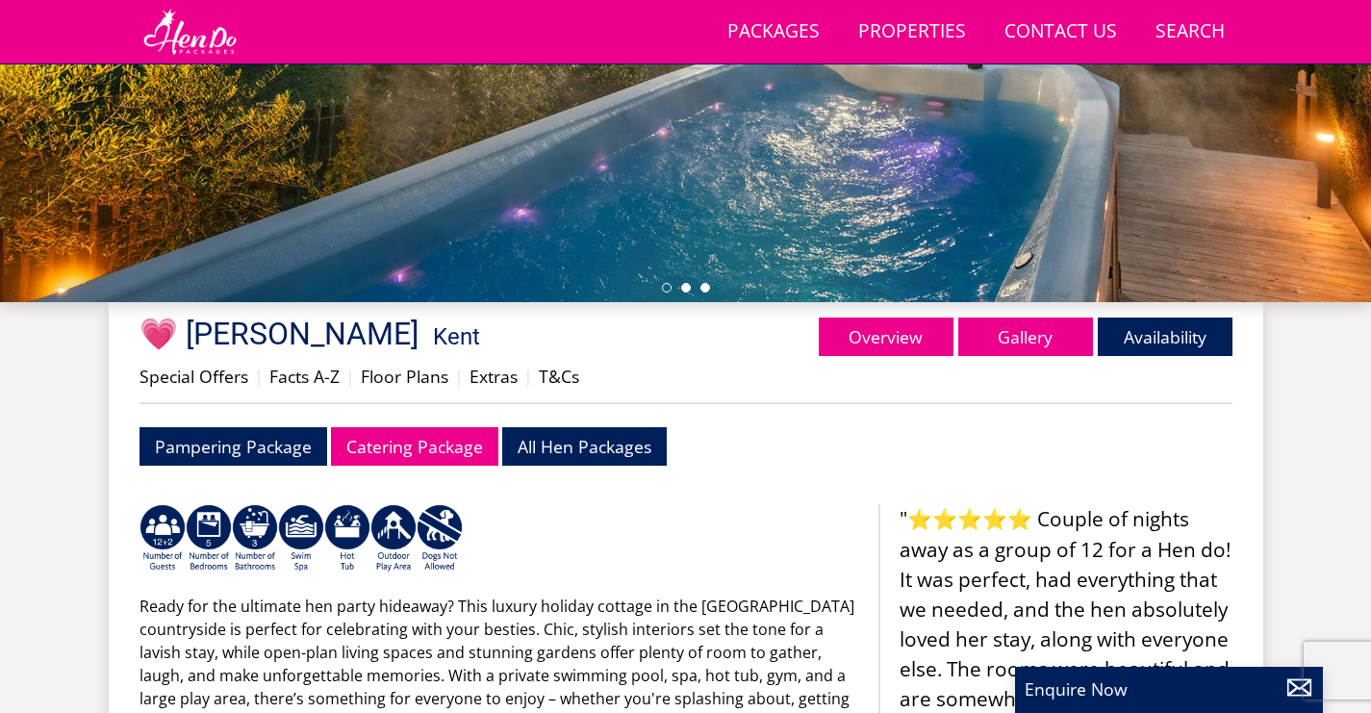
scroll to position [484, 0]
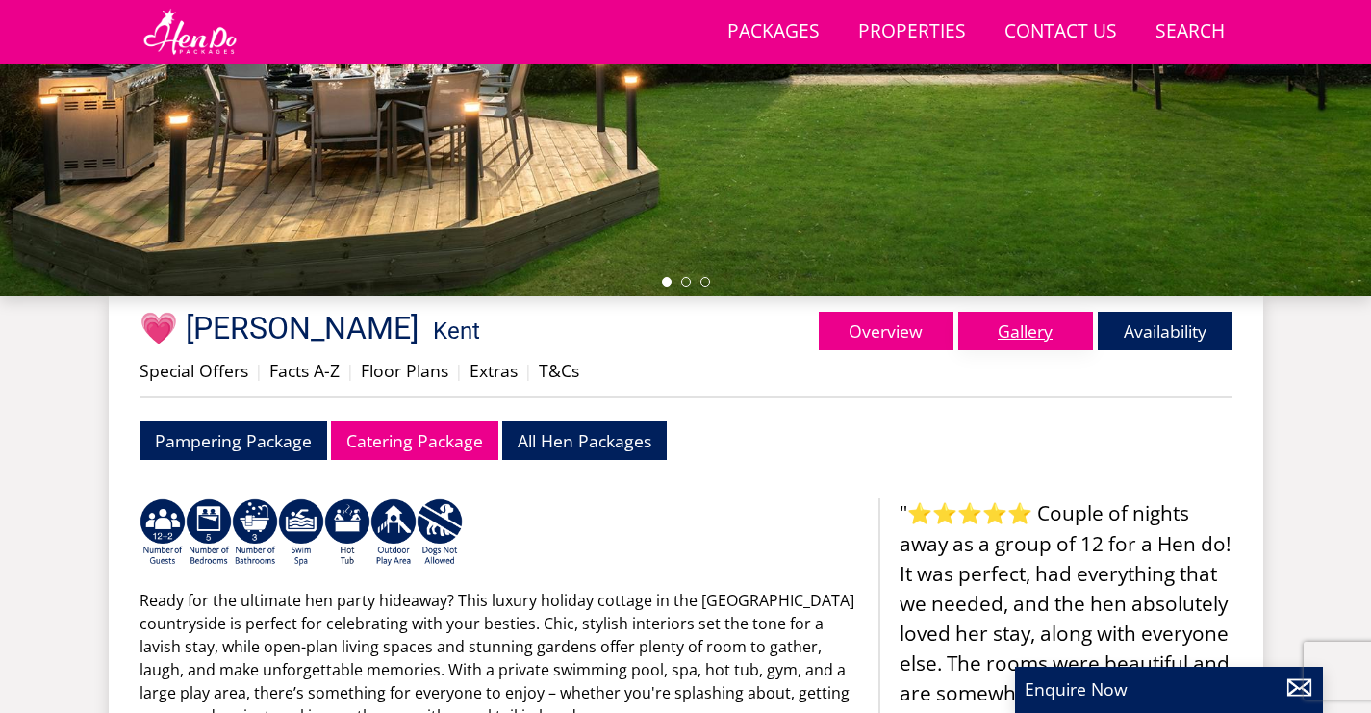
click at [990, 344] on link "Gallery" at bounding box center [1025, 331] width 135 height 38
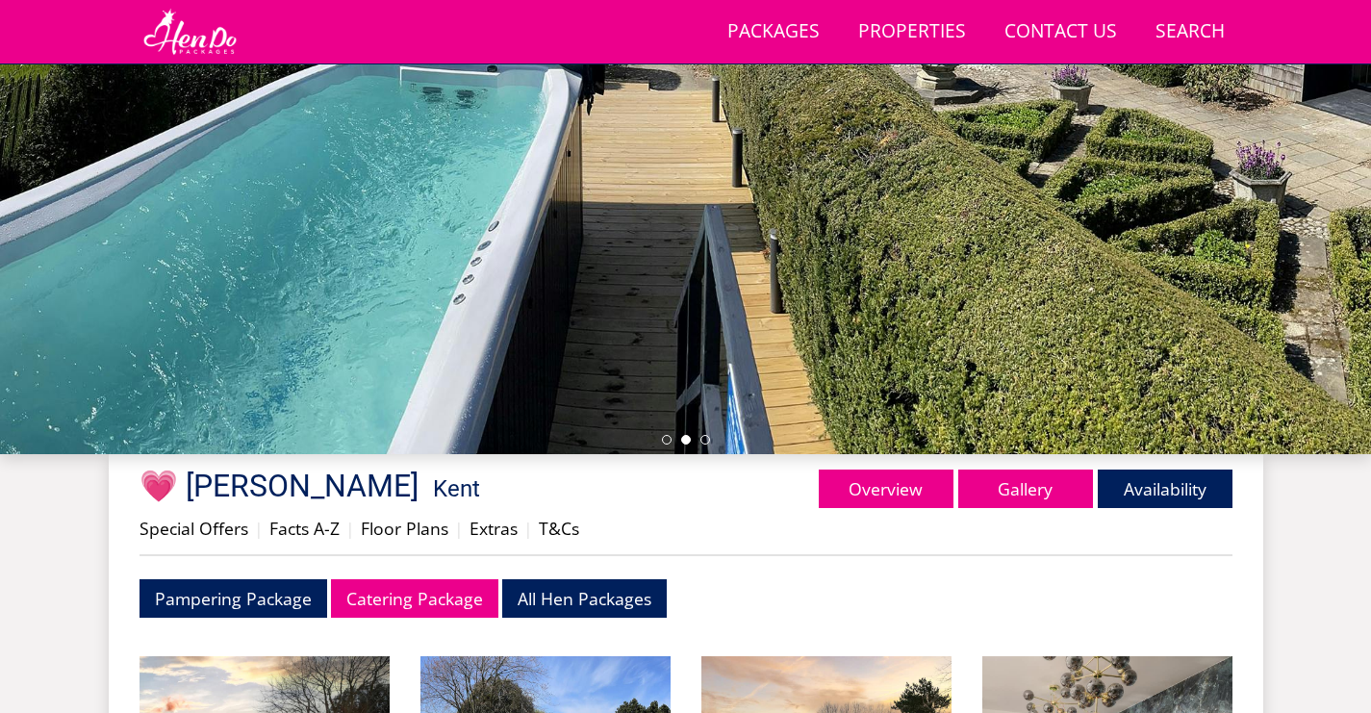
scroll to position [329, 0]
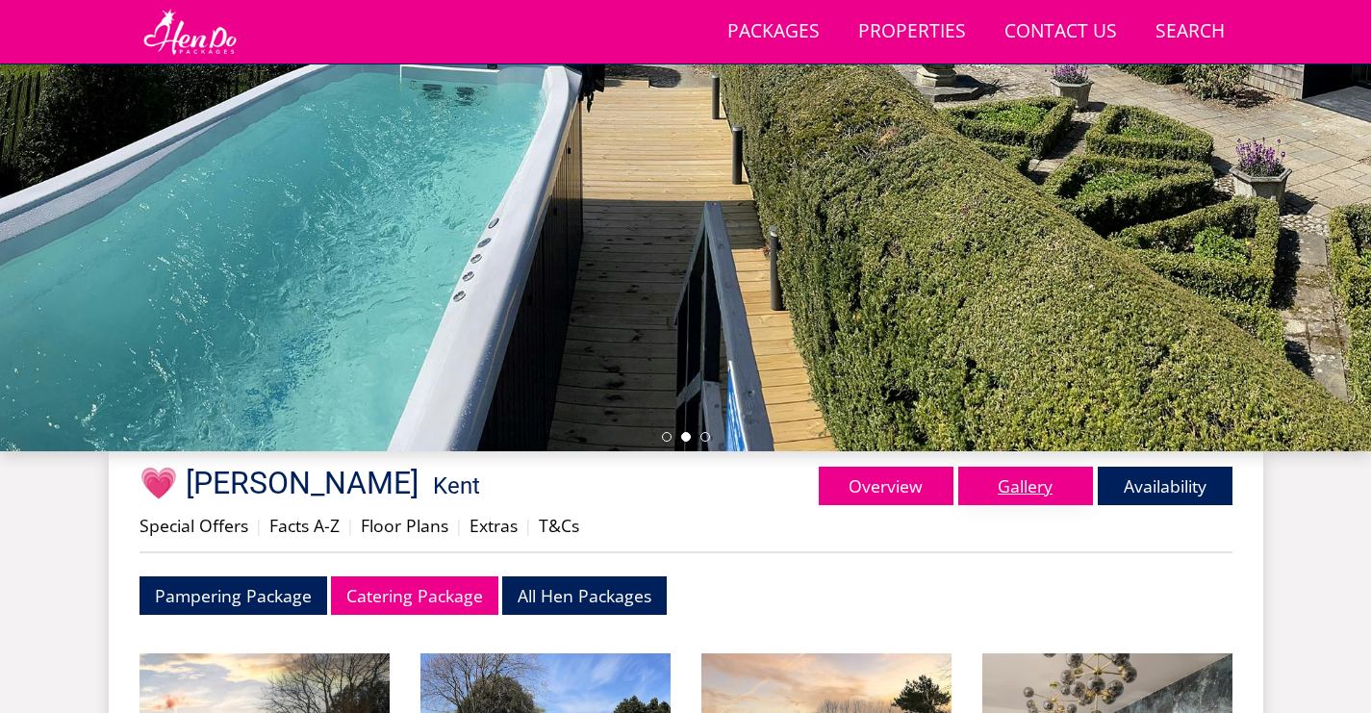
click at [1018, 486] on link "Gallery" at bounding box center [1025, 486] width 135 height 38
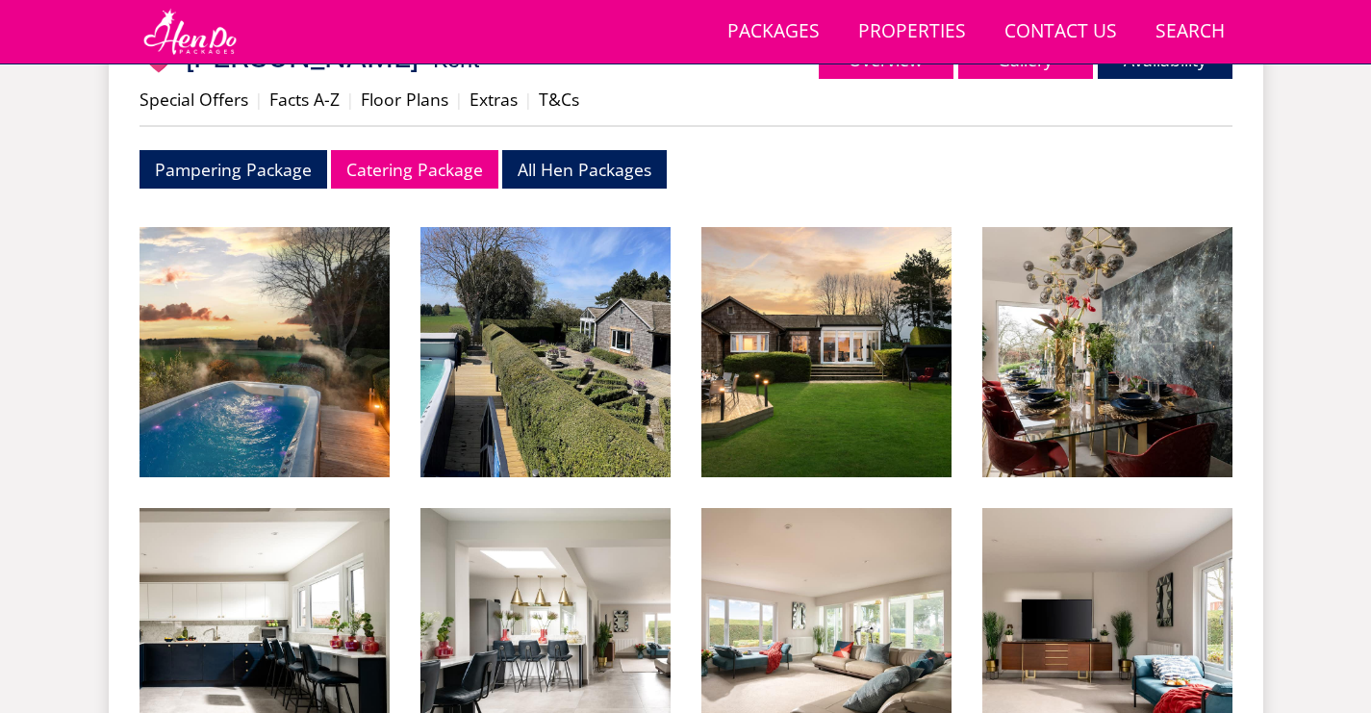
scroll to position [0, 0]
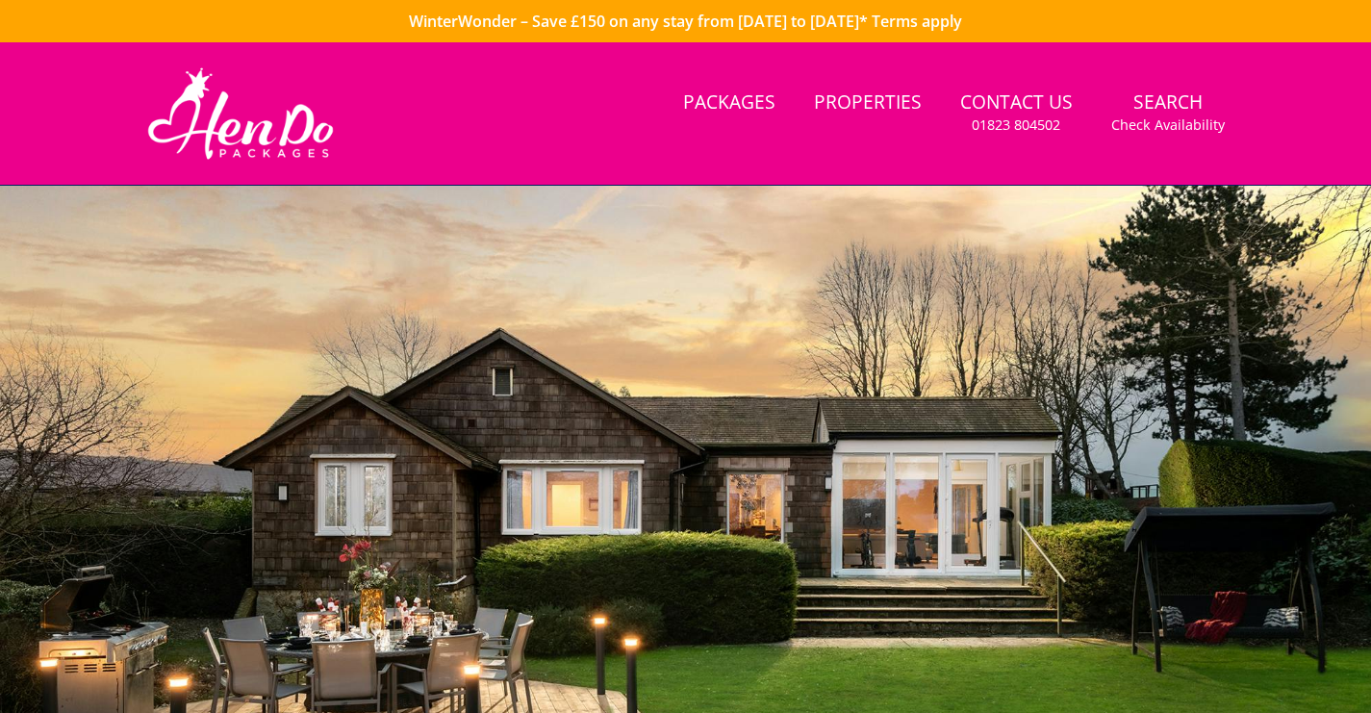
click at [672, 106] on div "Search Menu Packages Properties Contact Us [PHONE_NUMBER] Search Check Availabi…" at bounding box center [686, 113] width 1155 height 96
click at [736, 99] on link "Packages" at bounding box center [729, 103] width 108 height 43
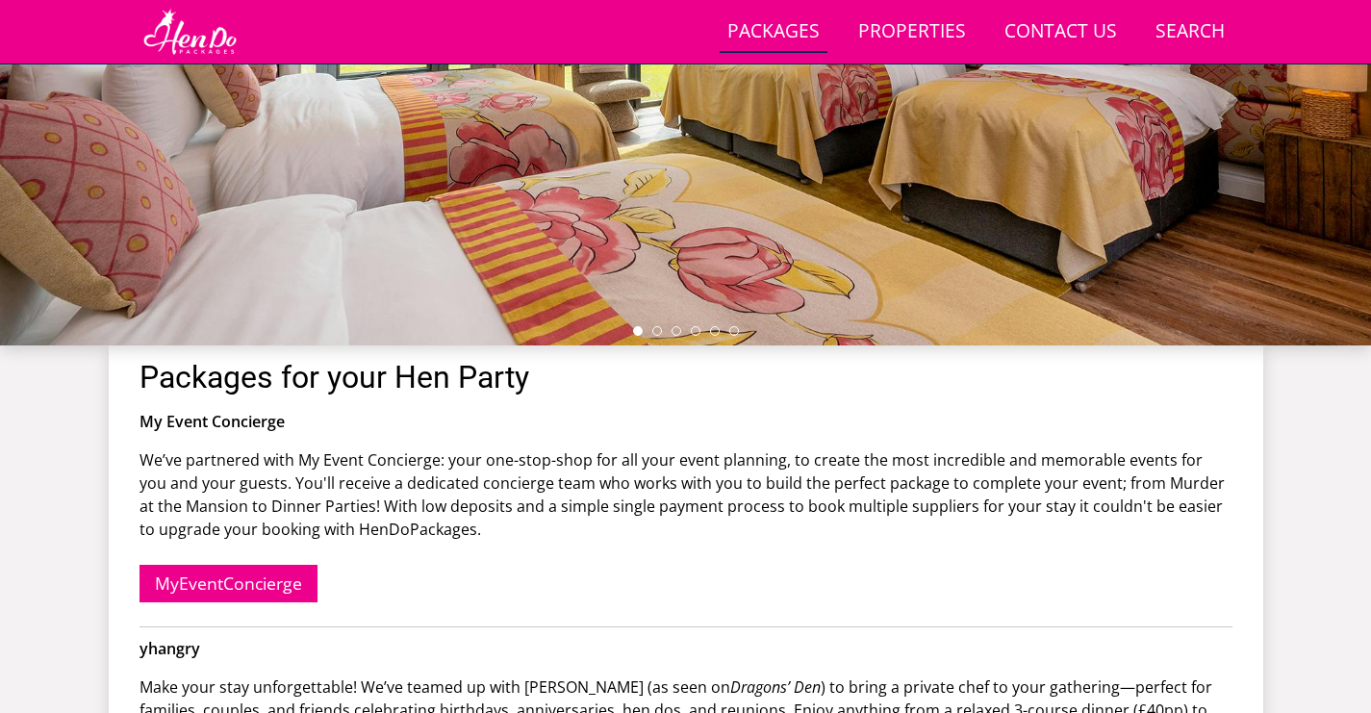
scroll to position [385, 0]
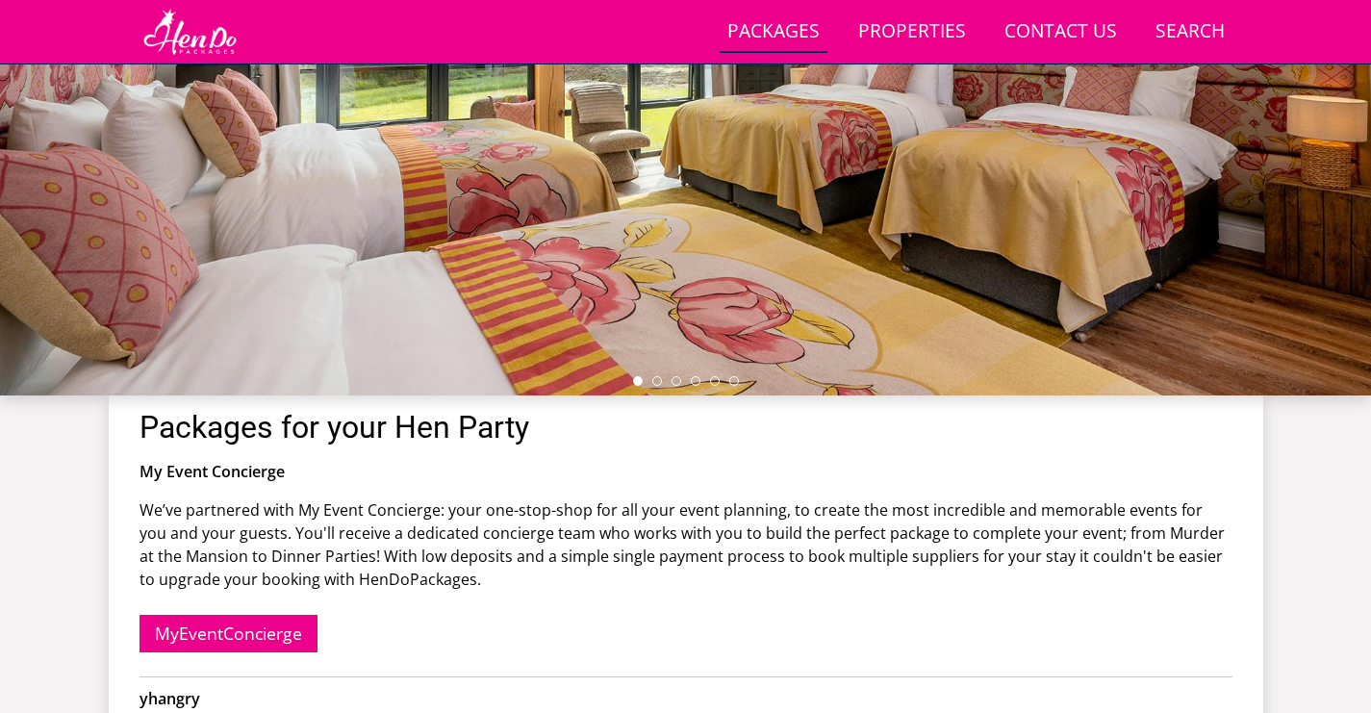
click at [1007, 371] on div at bounding box center [685, 59] width 1371 height 674
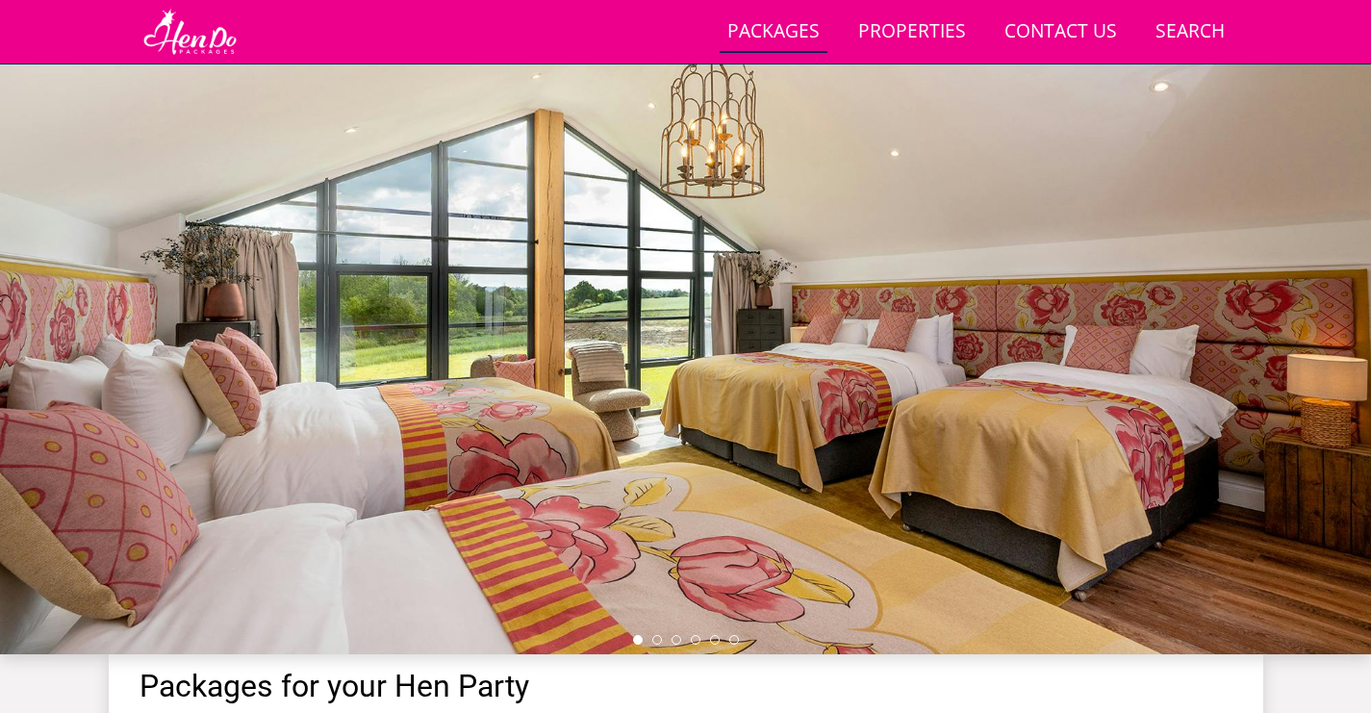
scroll to position [142, 0]
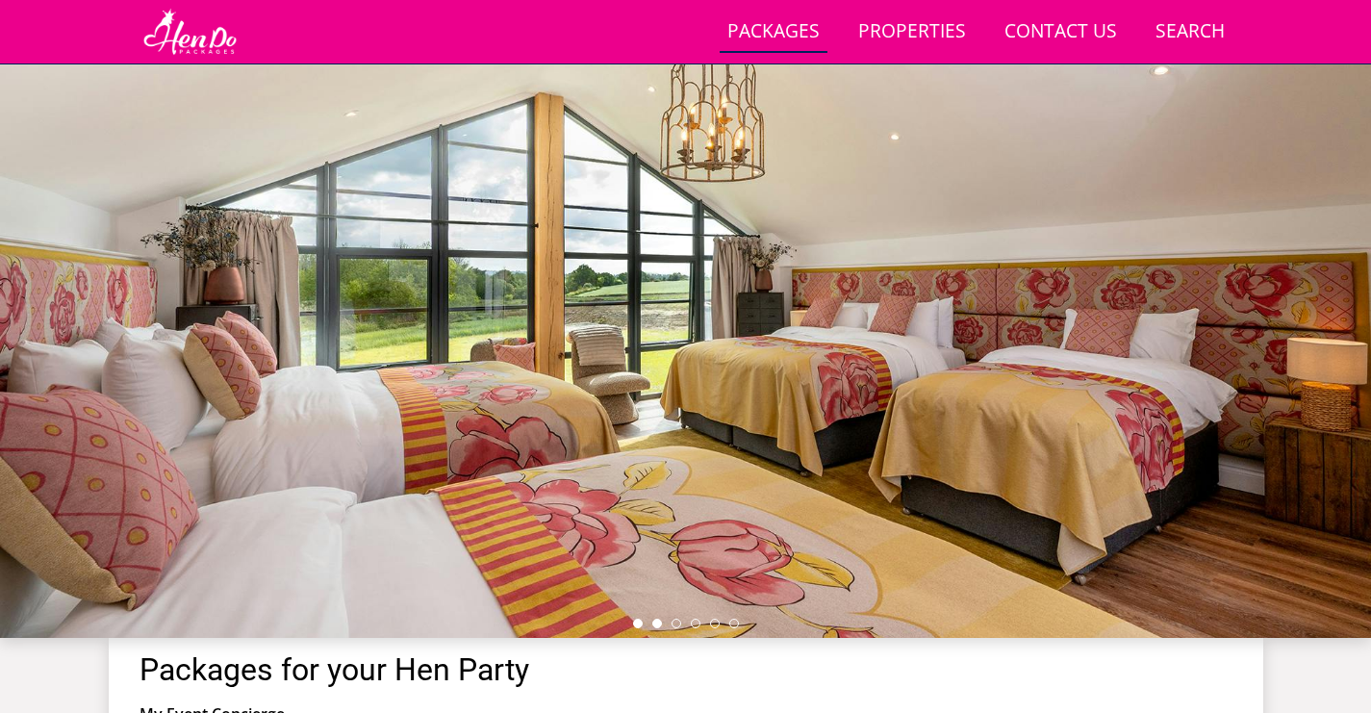
click at [655, 624] on li at bounding box center [657, 624] width 10 height 10
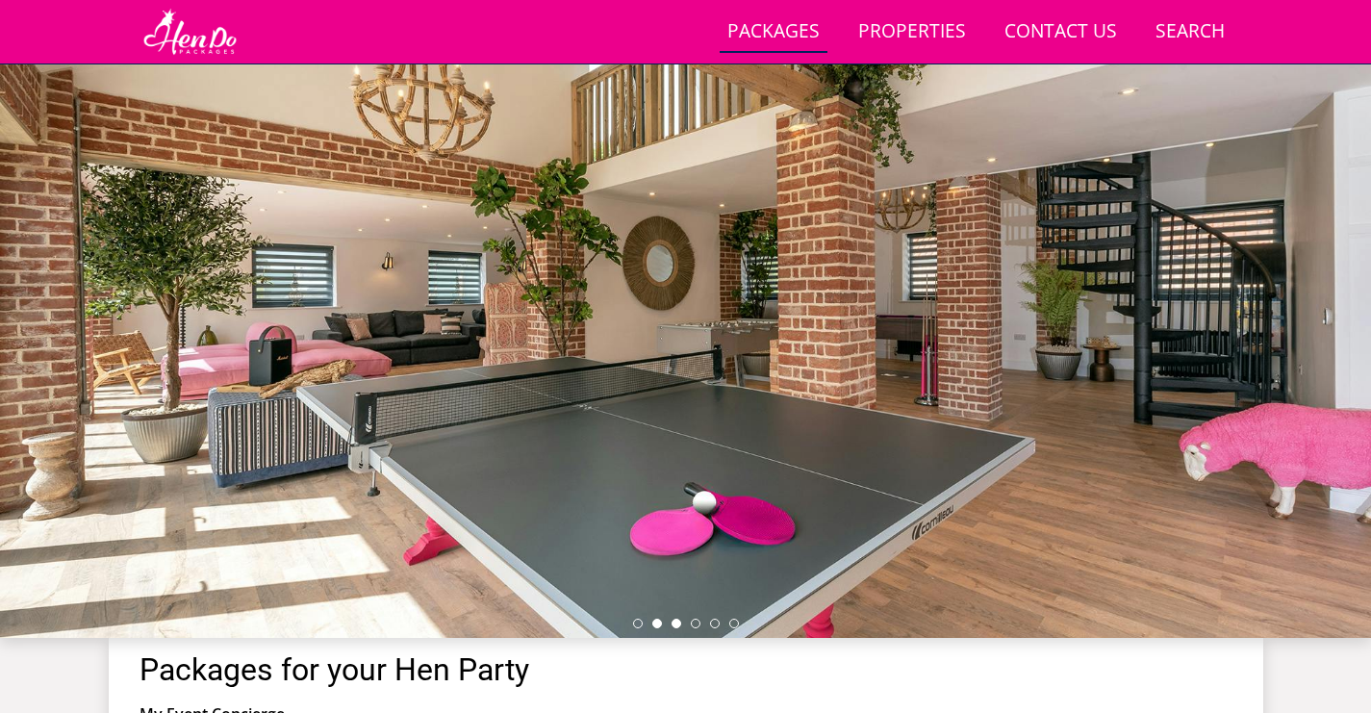
click at [672, 627] on li at bounding box center [677, 624] width 10 height 10
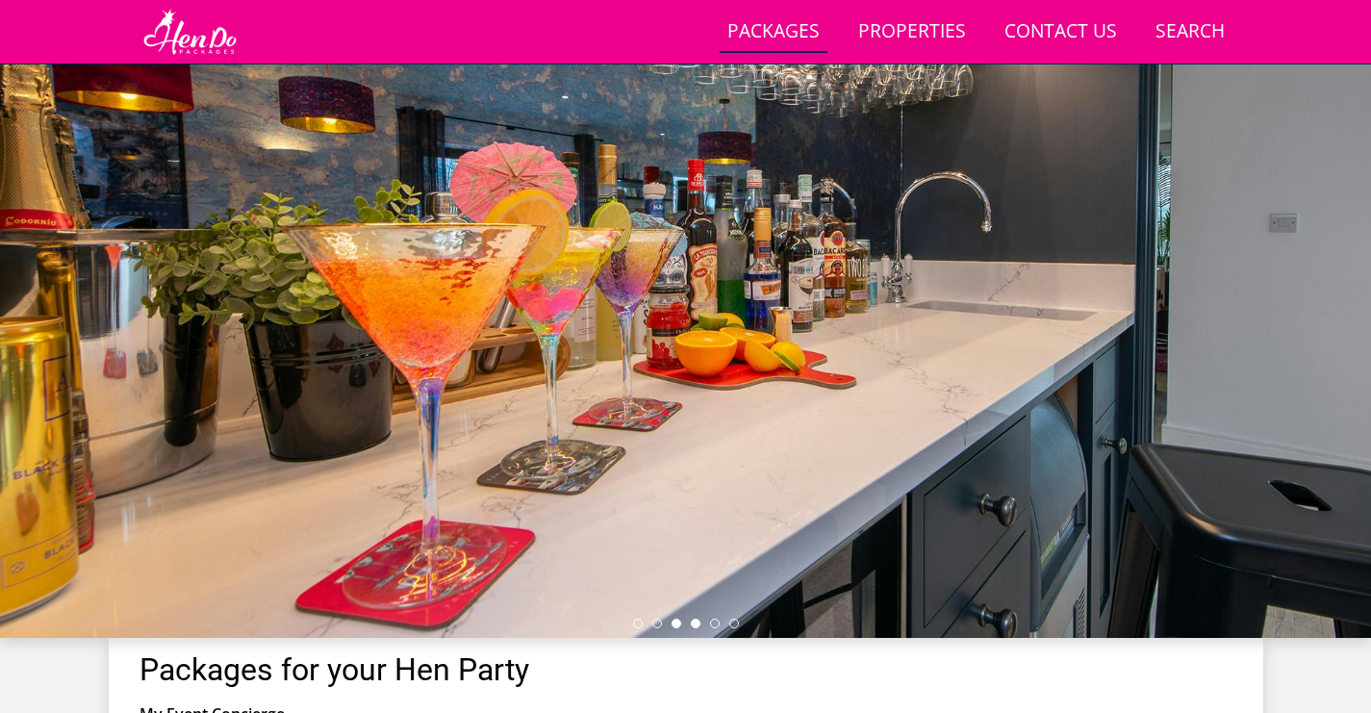
click at [695, 623] on li at bounding box center [696, 624] width 10 height 10
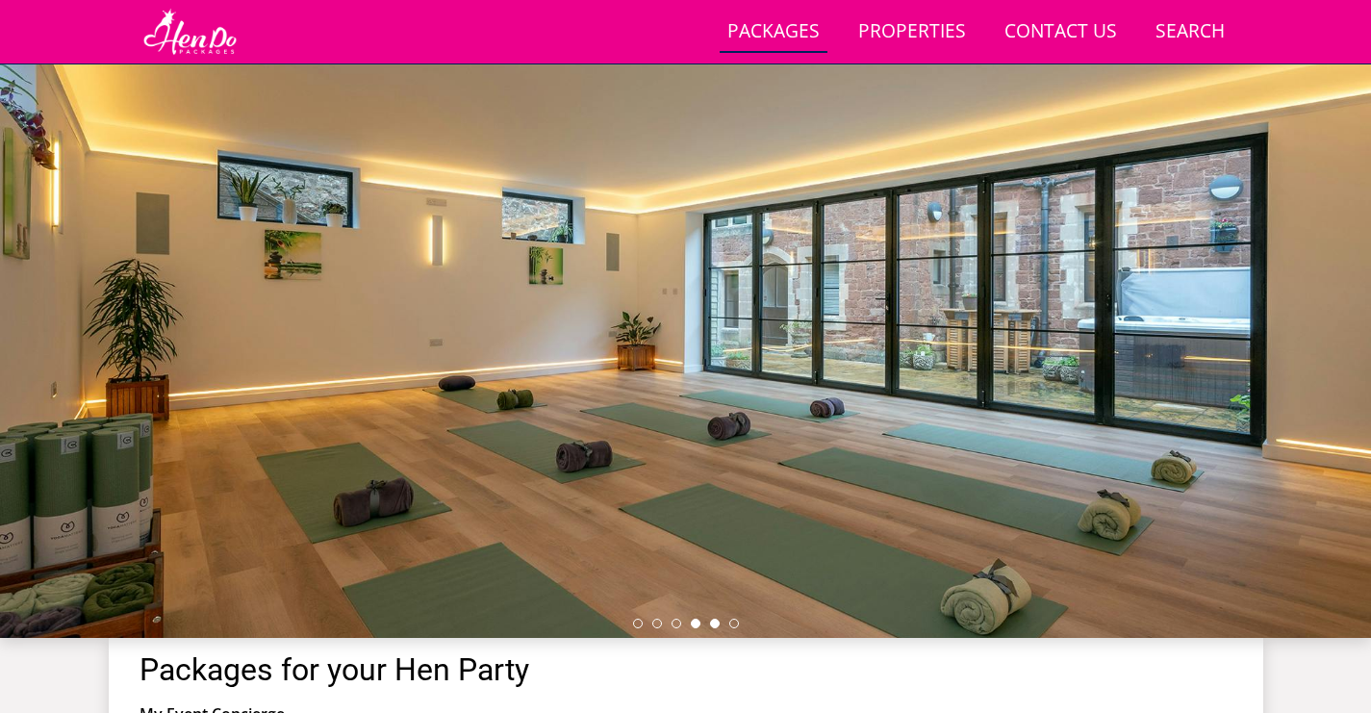
click at [710, 626] on li at bounding box center [715, 624] width 10 height 10
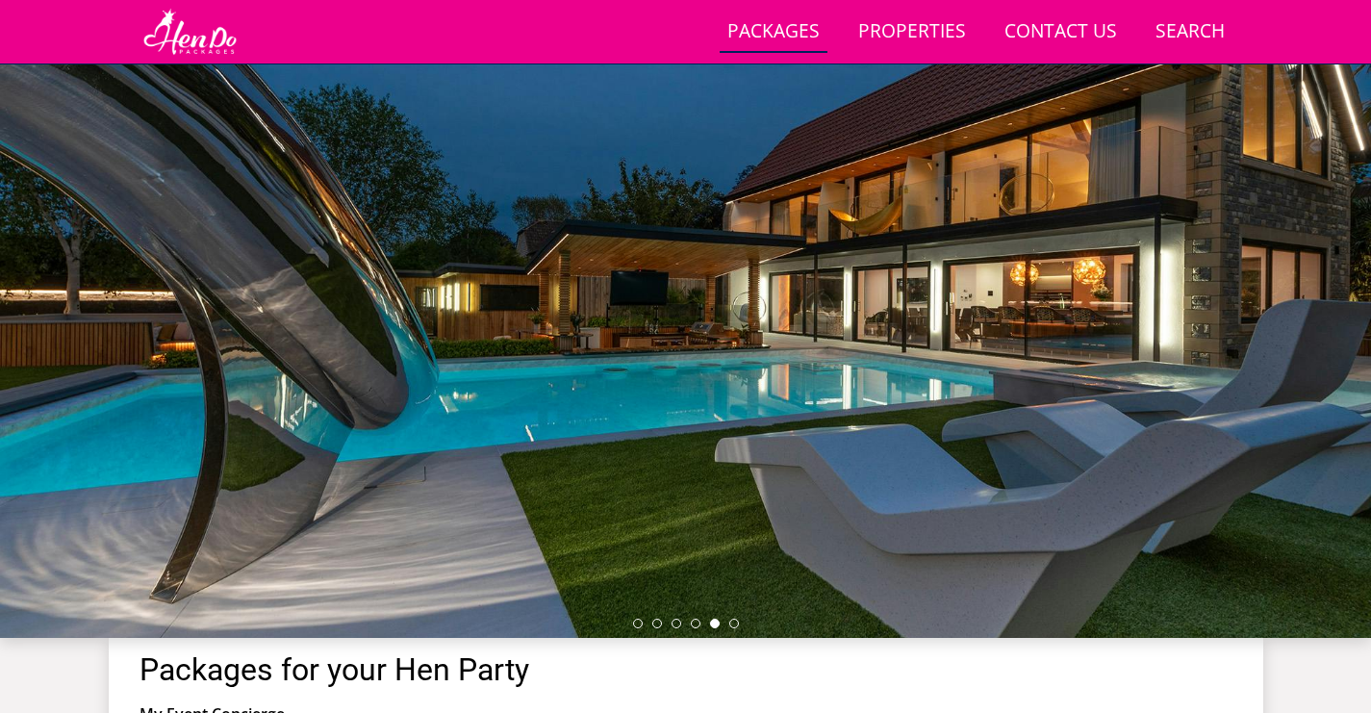
click at [729, 628] on div at bounding box center [685, 301] width 1371 height 674
click at [732, 628] on div at bounding box center [685, 301] width 1371 height 674
click at [735, 626] on li at bounding box center [734, 624] width 10 height 10
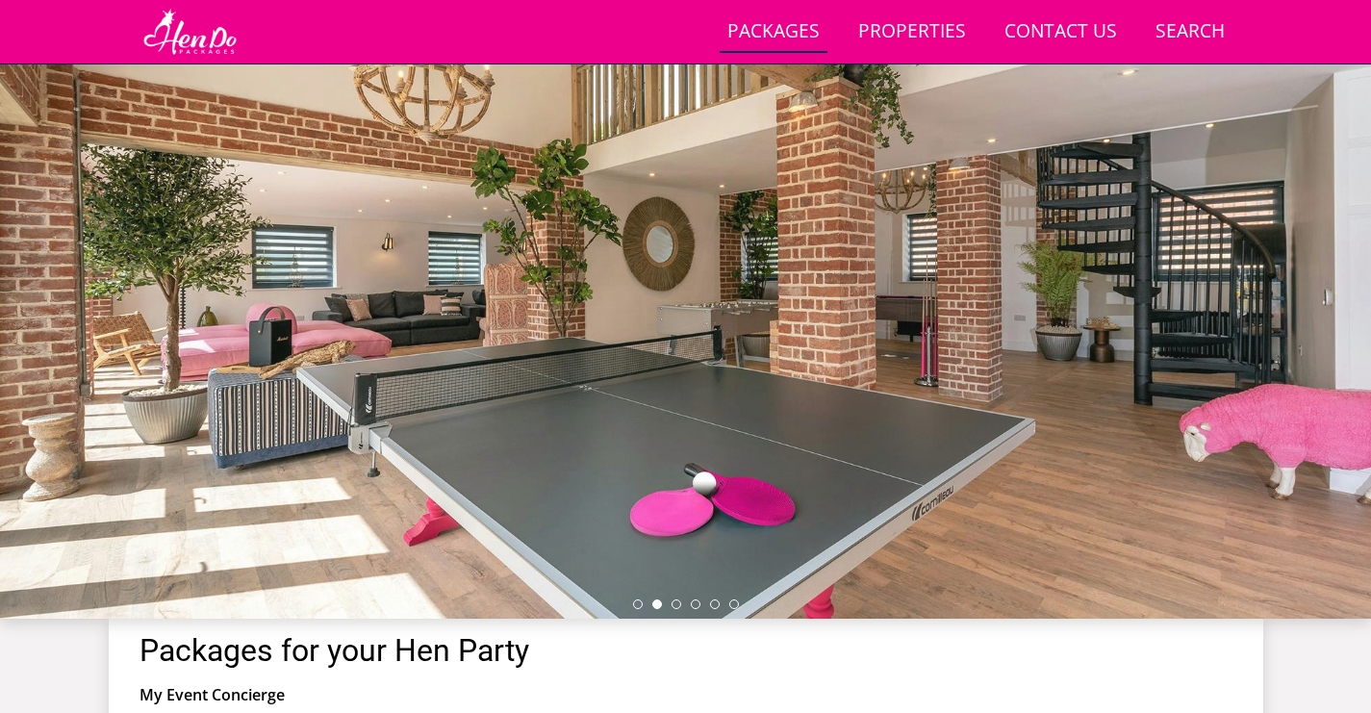
scroll to position [648, 0]
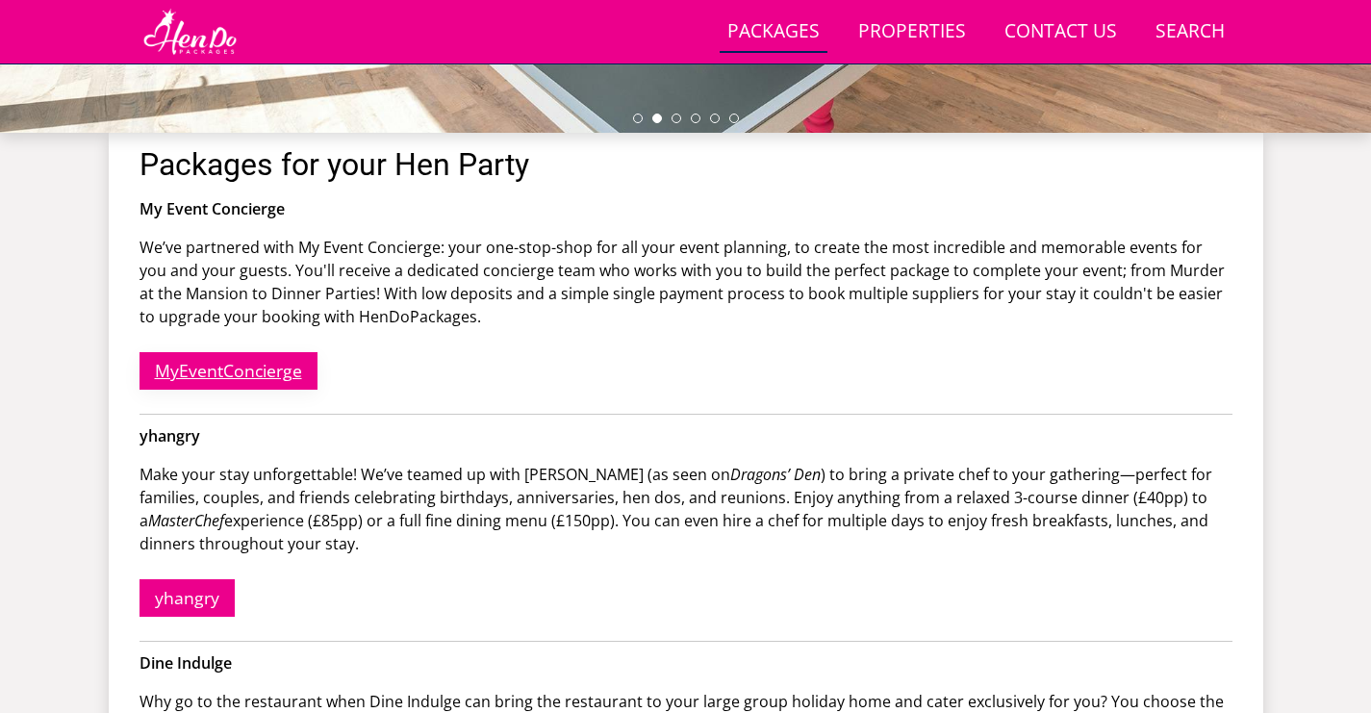
click at [201, 370] on link "MyEventConcierge" at bounding box center [229, 371] width 178 height 38
